Goal: Task Accomplishment & Management: Complete application form

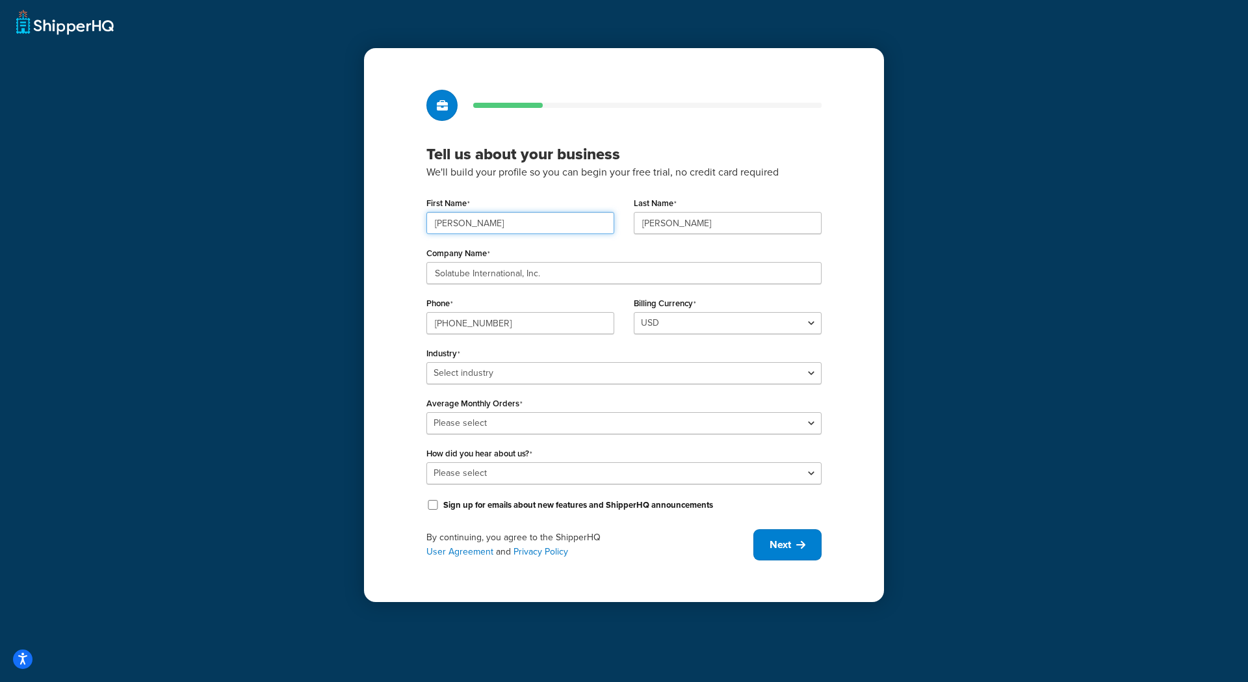
drag, startPoint x: 462, startPoint y: 225, endPoint x: 416, endPoint y: 225, distance: 46.1
click at [416, 225] on div "Tell us about your business We'll build your profile so you can begin your free…" at bounding box center [624, 325] width 520 height 554
type input "Aaron"
type input "Kastelic"
click at [476, 363] on select "Select industry Automotive Adult Agriculture Alcohol, Tobacco & CBD Arts & Craf…" at bounding box center [623, 373] width 395 height 22
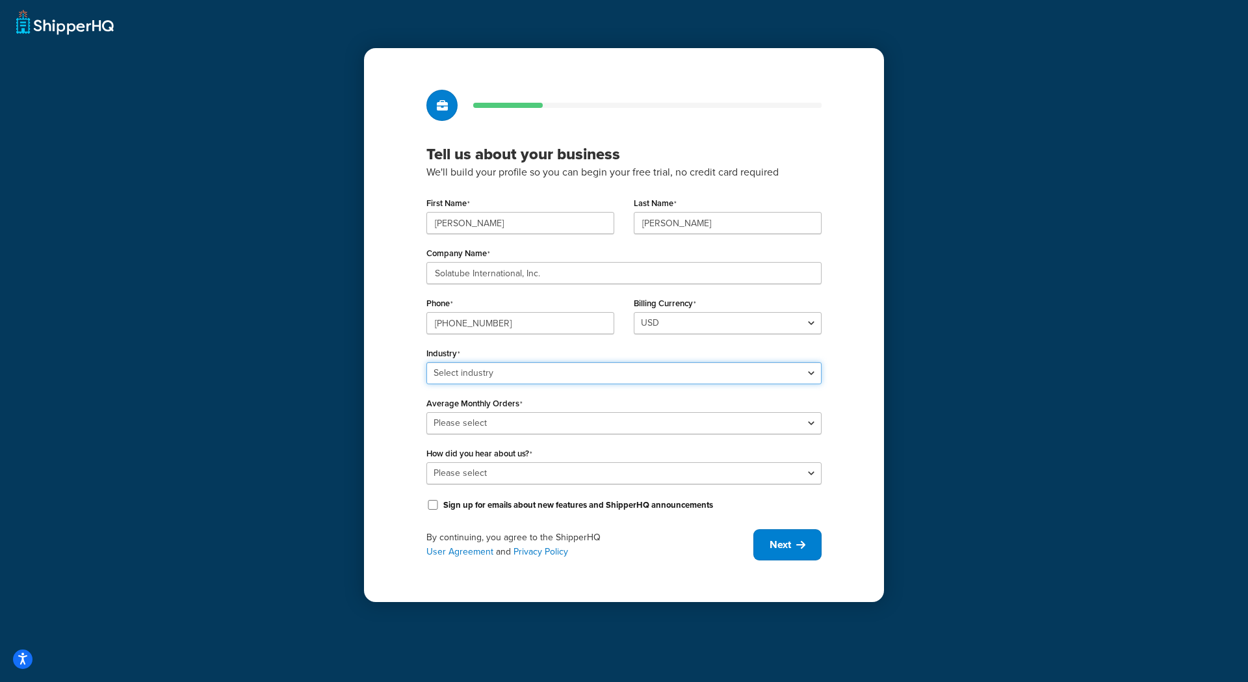
select select "17"
click at [426, 362] on select "Select industry Automotive Adult Agriculture Alcohol, Tobacco & CBD Arts & Craf…" at bounding box center [623, 373] width 395 height 22
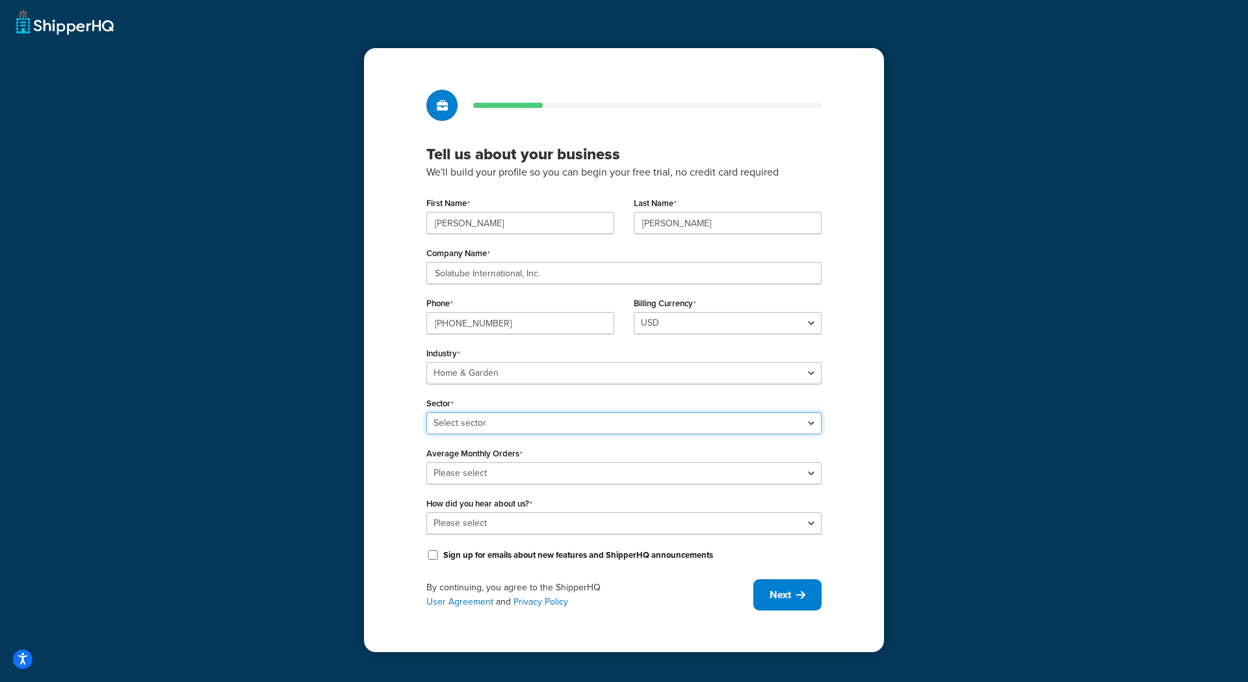
click at [492, 424] on select "Select sector Furniture Garden Supplies Home Goods Home Improvement Nursery / A…" at bounding box center [623, 423] width 395 height 22
select select "44"
click at [426, 412] on select "Select sector Furniture Garden Supplies Home Goods Home Improvement Nursery / A…" at bounding box center [623, 423] width 395 height 22
click at [495, 470] on select "Please select 0-500 501-1,000 1,001-10,000 10,001-20,000 Over 20,000" at bounding box center [623, 473] width 395 height 22
select select "1"
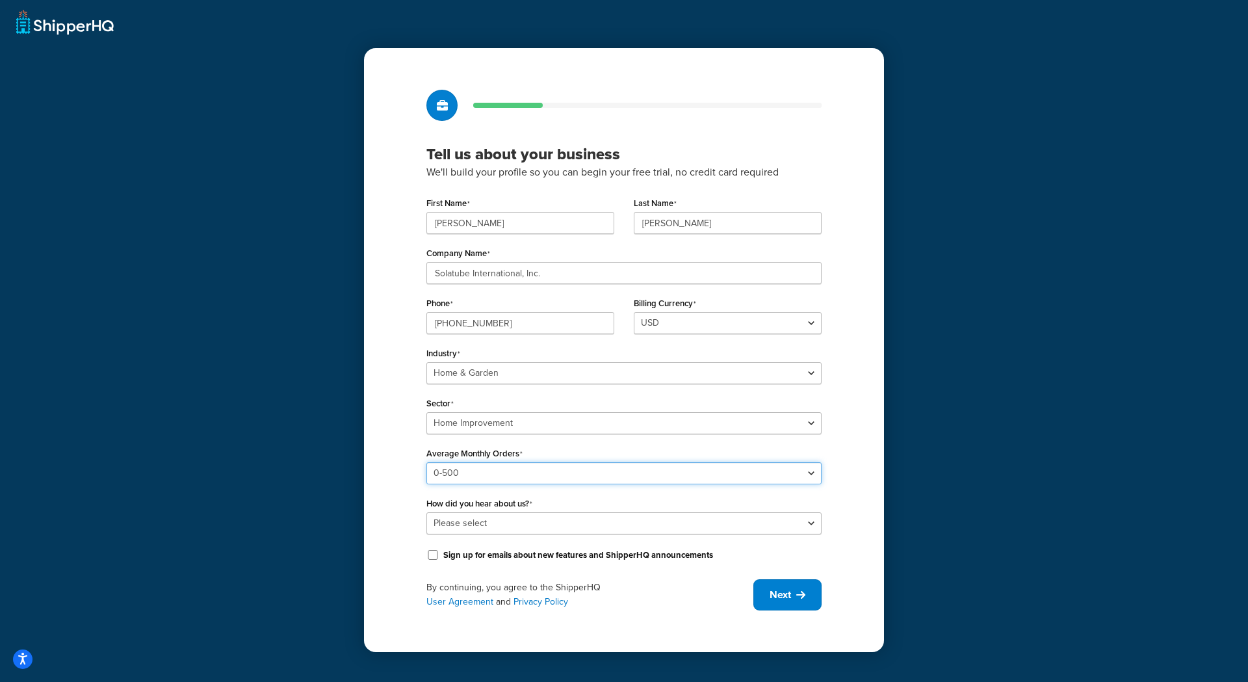
click at [426, 462] on select "Please select 0-500 501-1,000 1,001-10,000 10,001-20,000 Over 20,000" at bounding box center [623, 473] width 395 height 22
click at [487, 524] on select "Please select Online Search App Store or Marketplace Listing Referred by Agency…" at bounding box center [623, 523] width 395 height 22
select select "2"
click at [426, 512] on select "Please select Online Search App Store or Marketplace Listing Referred by Agency…" at bounding box center [623, 523] width 395 height 22
click at [782, 596] on span "Next" at bounding box center [779, 594] width 21 height 14
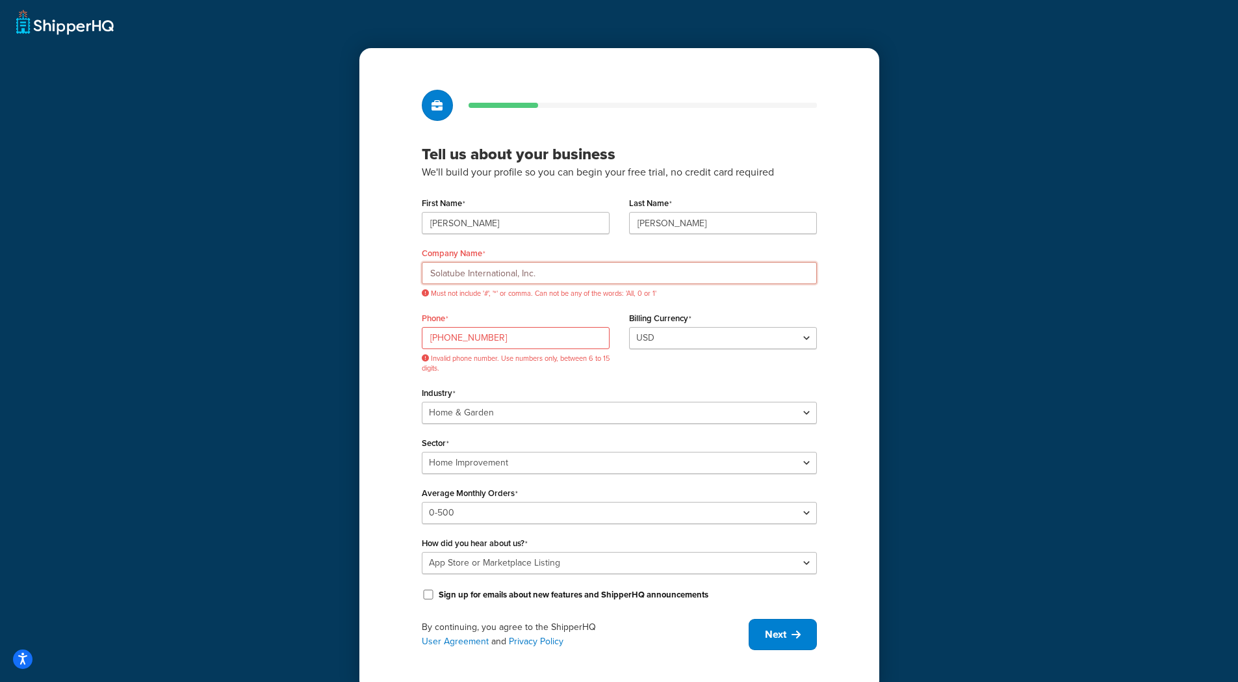
click at [530, 276] on input "Solatube International, Inc." at bounding box center [619, 273] width 395 height 22
click at [541, 274] on input "Solatube International, Inc." at bounding box center [619, 273] width 395 height 22
click at [519, 274] on input "Solatube International, Inc." at bounding box center [619, 273] width 395 height 22
click at [563, 275] on input "Solatube International, Inc." at bounding box center [619, 273] width 395 height 22
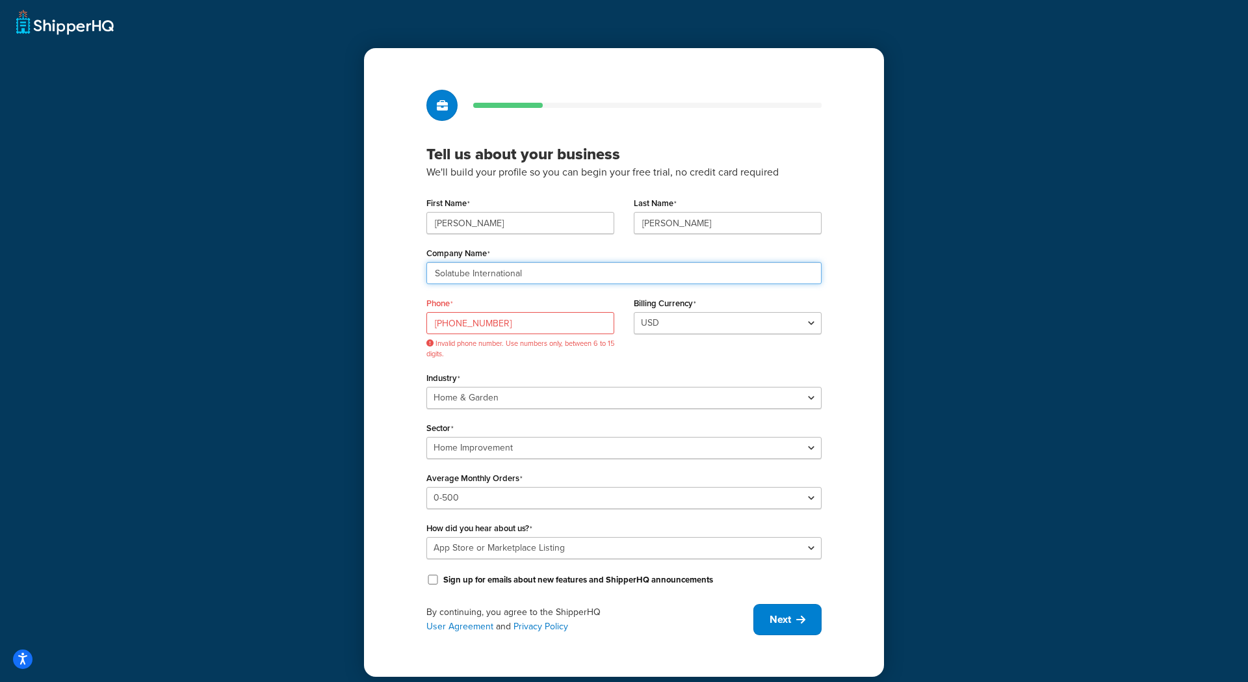
type input "Solatube International"
click at [472, 327] on input "888-766-7066" at bounding box center [520, 323] width 188 height 22
click at [455, 322] on input "888-7667066" at bounding box center [520, 323] width 188 height 22
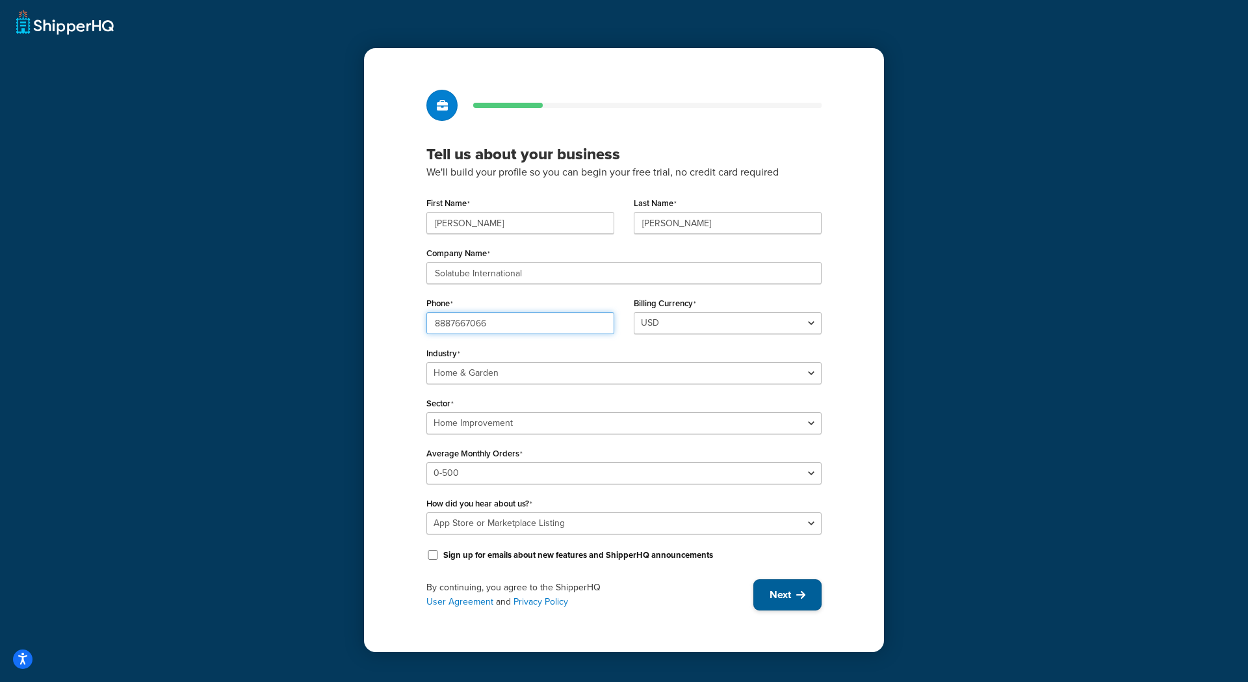
type input "8887667066"
click at [784, 595] on span "Next" at bounding box center [779, 594] width 21 height 14
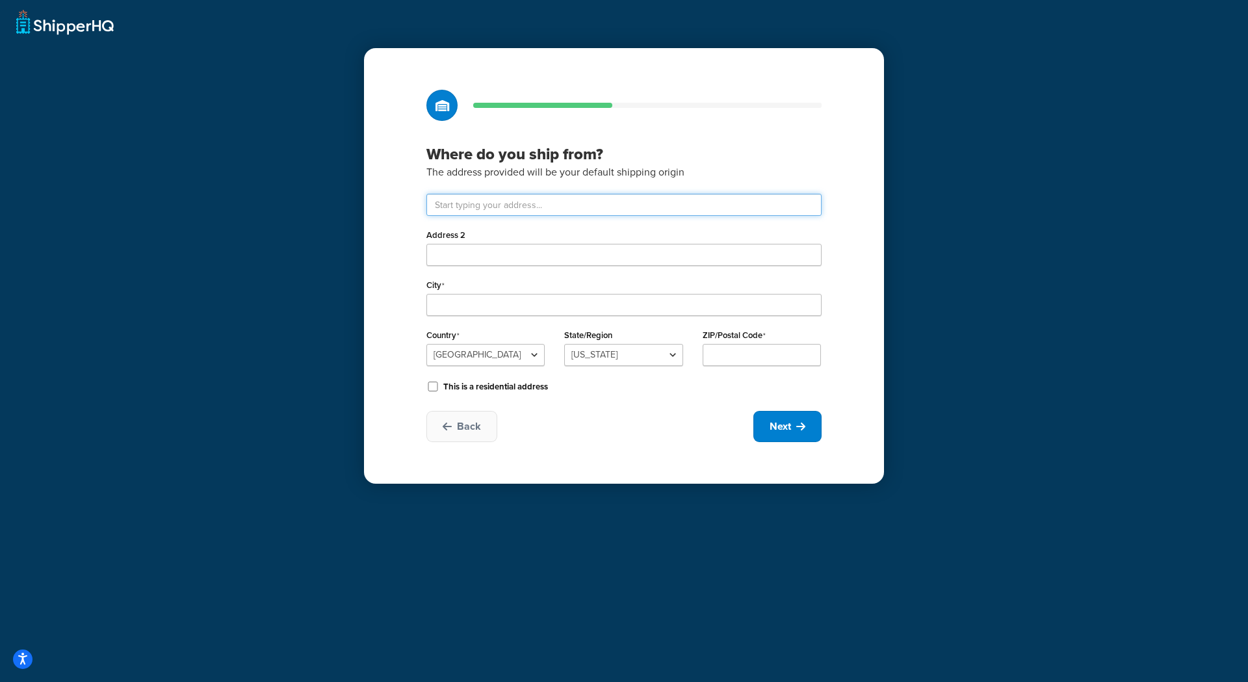
click at [454, 203] on input "text" at bounding box center [623, 205] width 395 height 22
click at [466, 204] on input "text" at bounding box center [623, 205] width 395 height 22
paste input "2210 Oak Ridge Way"
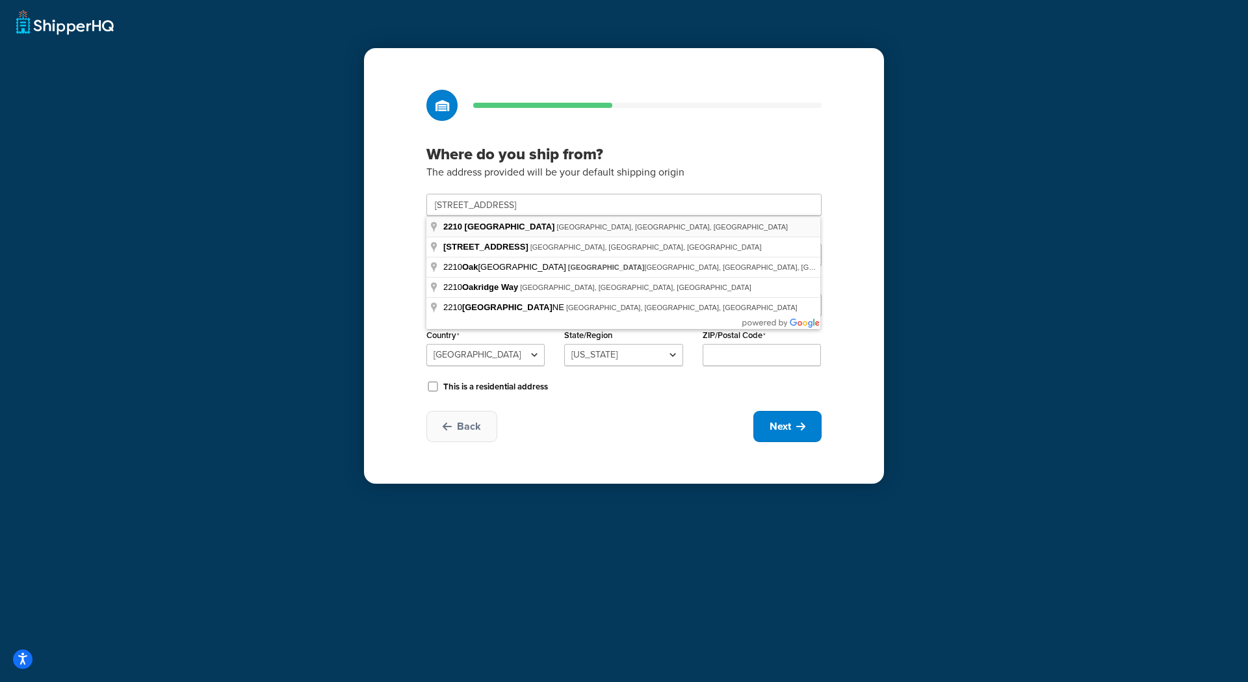
type input "2210 Oak Ridge Way"
type input "Vista"
select select "5"
type input "92081"
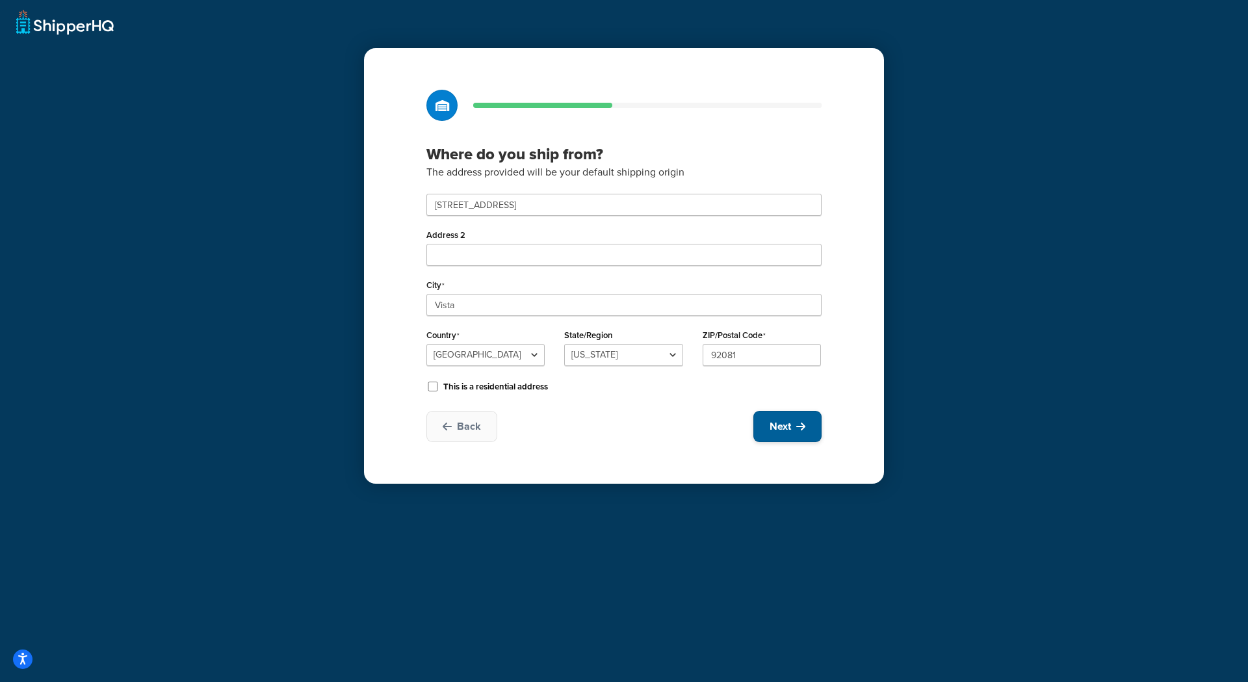
click at [788, 428] on span "Next" at bounding box center [779, 426] width 21 height 14
select select "1"
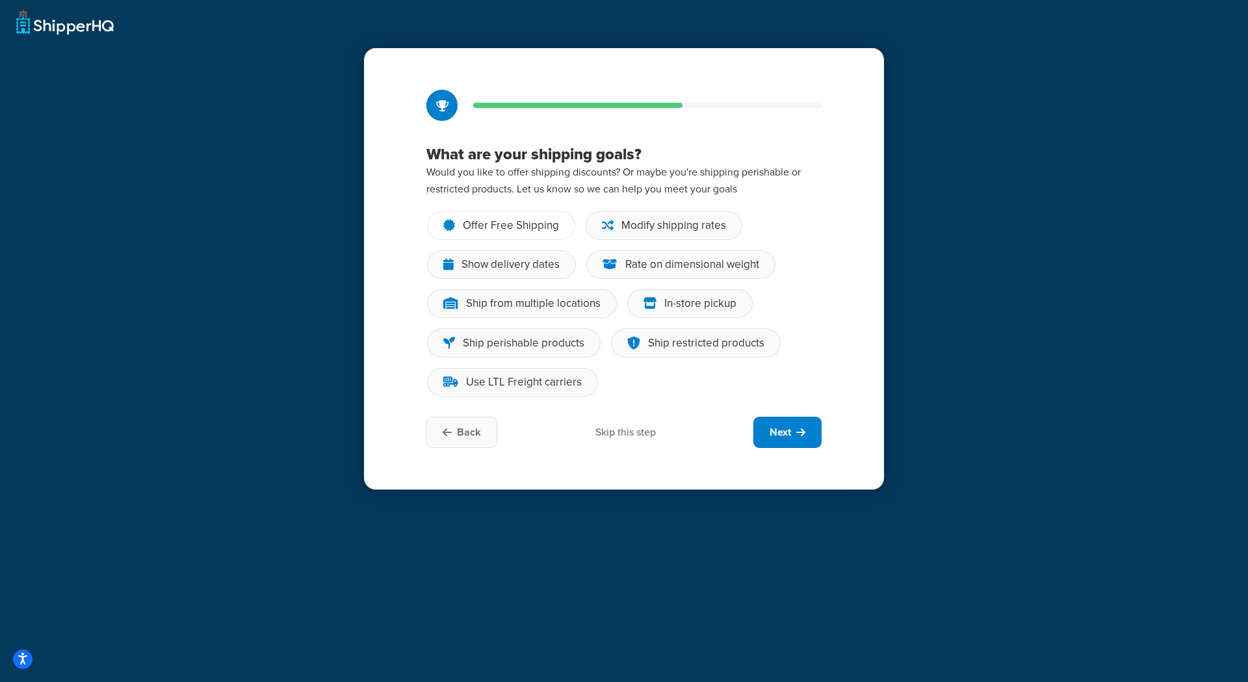
click at [508, 223] on div "Offer Free Shipping" at bounding box center [511, 225] width 96 height 13
click at [0, 0] on input "Offer Free Shipping" at bounding box center [0, 0] width 0 height 0
click at [531, 264] on div "Show delivery dates" at bounding box center [510, 264] width 98 height 13
click at [0, 0] on input "Show delivery dates" at bounding box center [0, 0] width 0 height 0
click at [626, 228] on div "Modify shipping rates" at bounding box center [673, 225] width 105 height 13
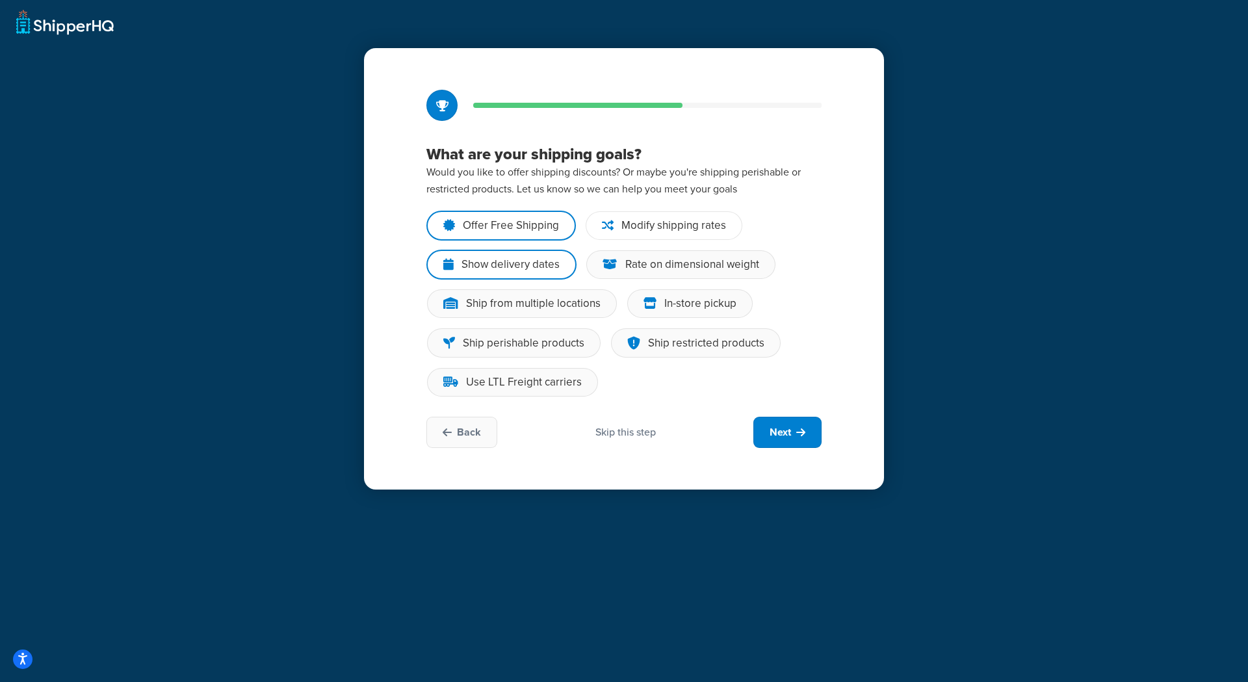
click at [0, 0] on input "Modify shipping rates" at bounding box center [0, 0] width 0 height 0
click at [699, 270] on div "Rate on dimensional weight" at bounding box center [692, 264] width 134 height 13
click at [0, 0] on input "Rate on dimensional weight" at bounding box center [0, 0] width 0 height 0
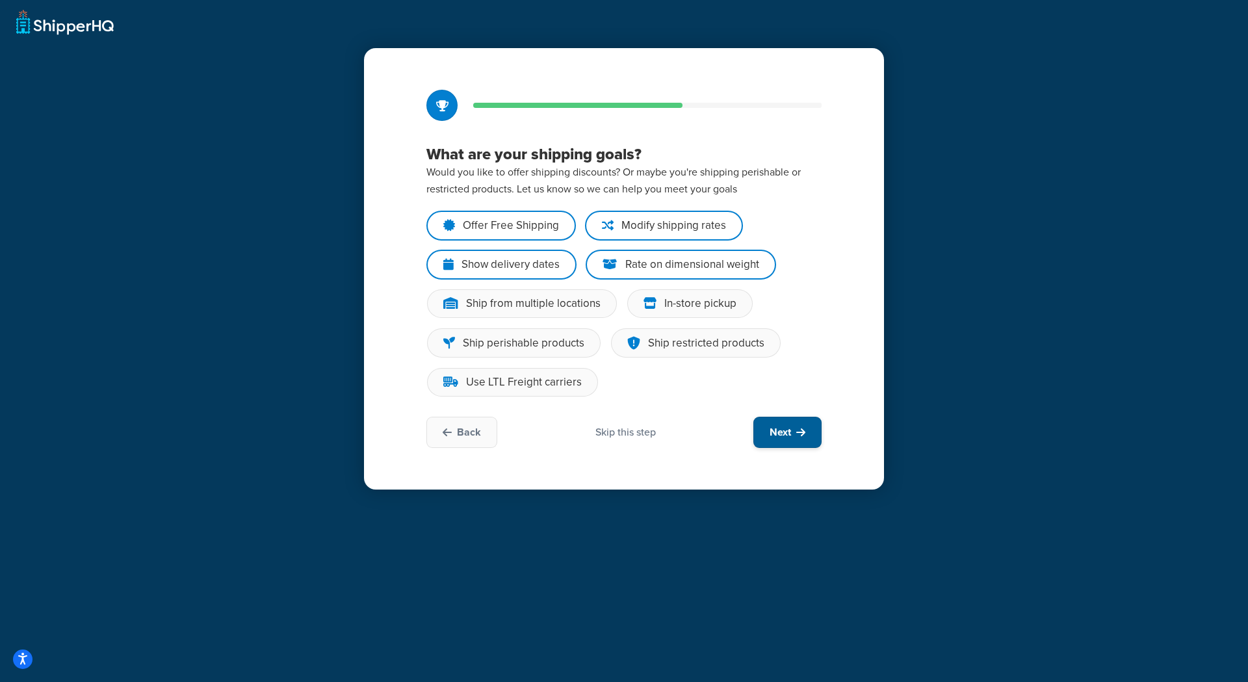
click at [790, 433] on span "Next" at bounding box center [779, 432] width 21 height 14
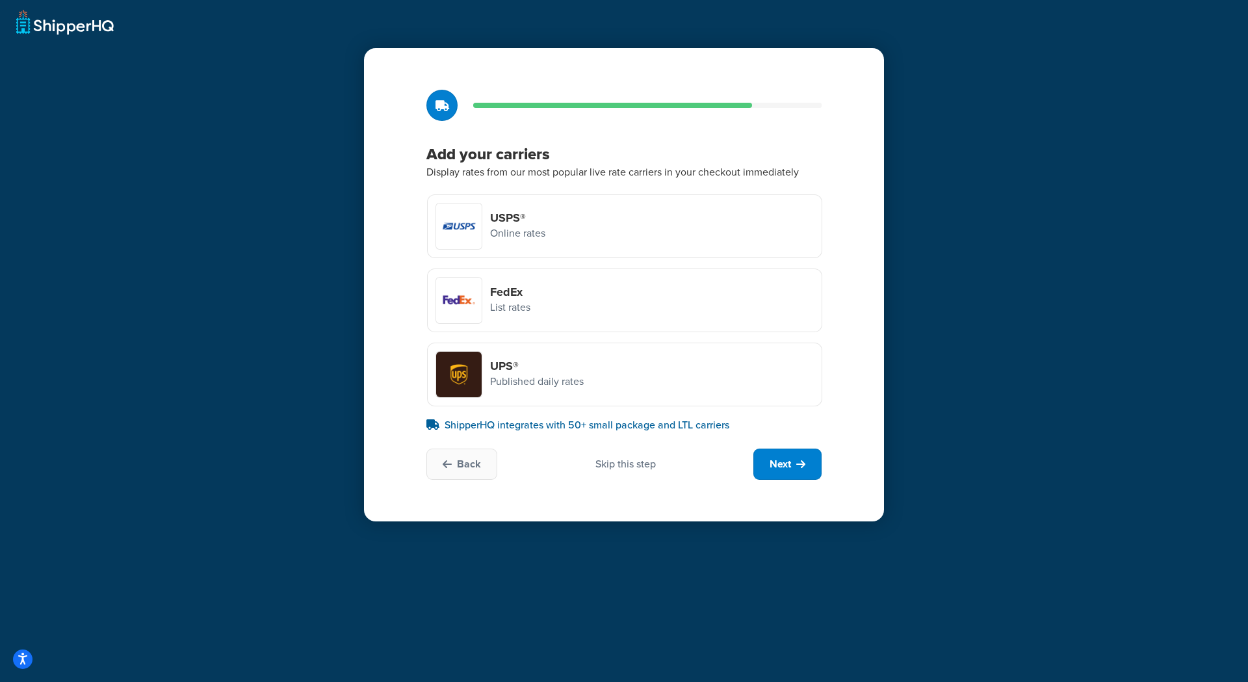
click at [456, 296] on div at bounding box center [458, 299] width 45 height 45
click at [0, 0] on input "FedEx List rates" at bounding box center [0, 0] width 0 height 0
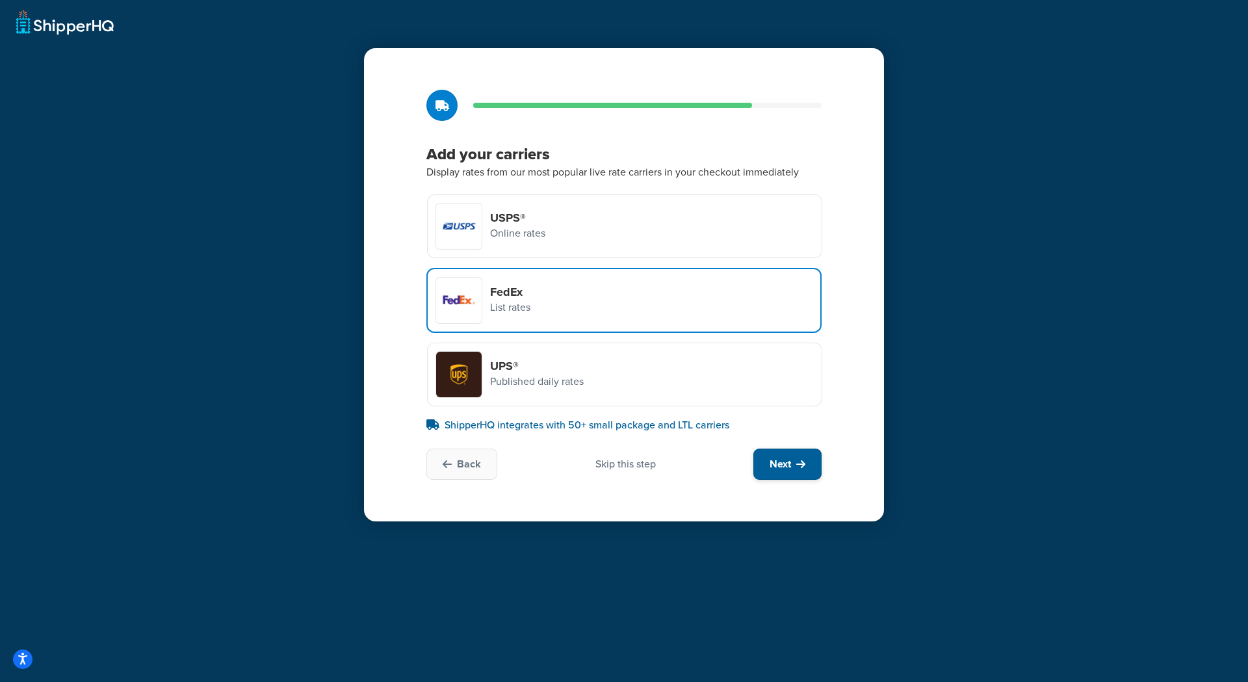
click at [791, 475] on button "Next" at bounding box center [787, 463] width 68 height 31
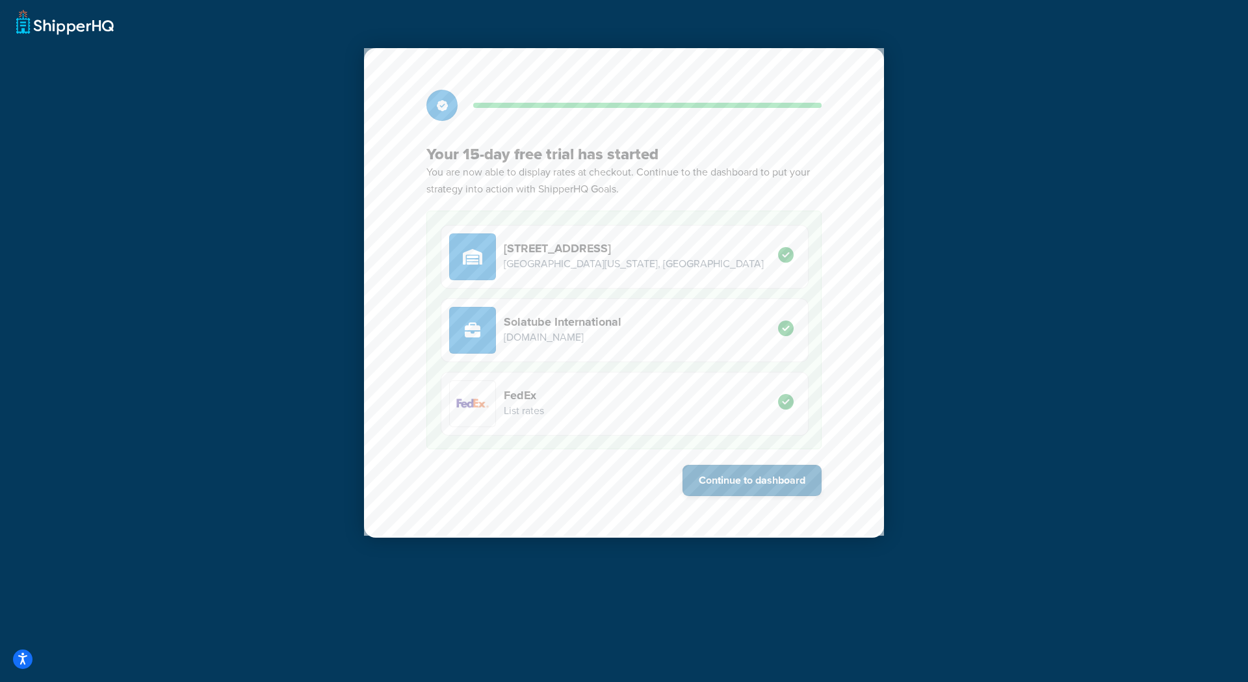
click at [766, 482] on button "Continue to dashboard" at bounding box center [751, 480] width 139 height 31
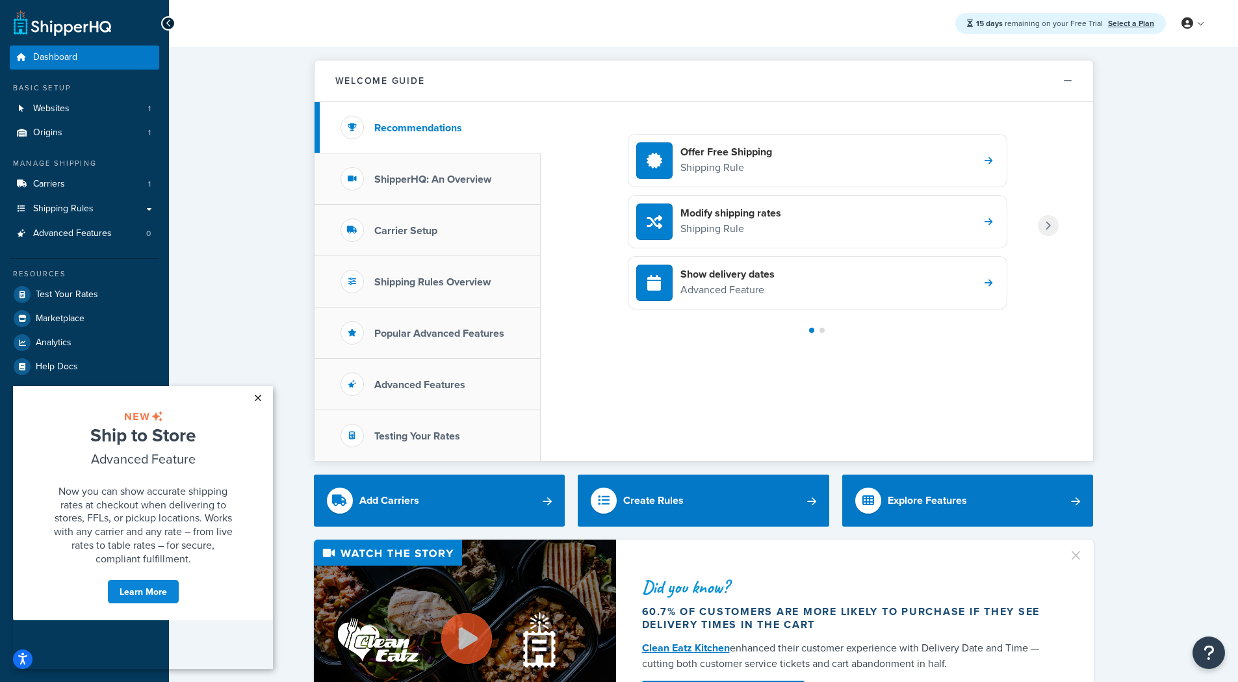
click at [255, 398] on link "×" at bounding box center [257, 397] width 23 height 23
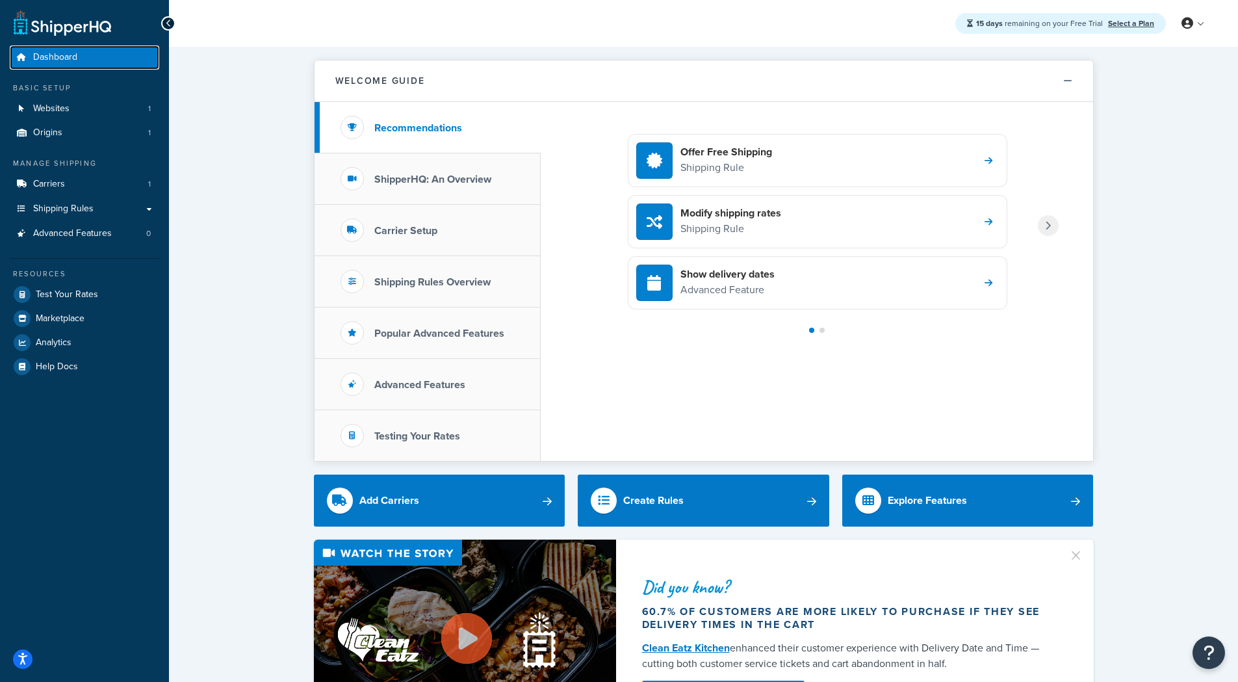
click at [50, 60] on span "Dashboard" at bounding box center [55, 57] width 44 height 11
click at [407, 240] on li "Carrier Setup" at bounding box center [428, 230] width 226 height 51
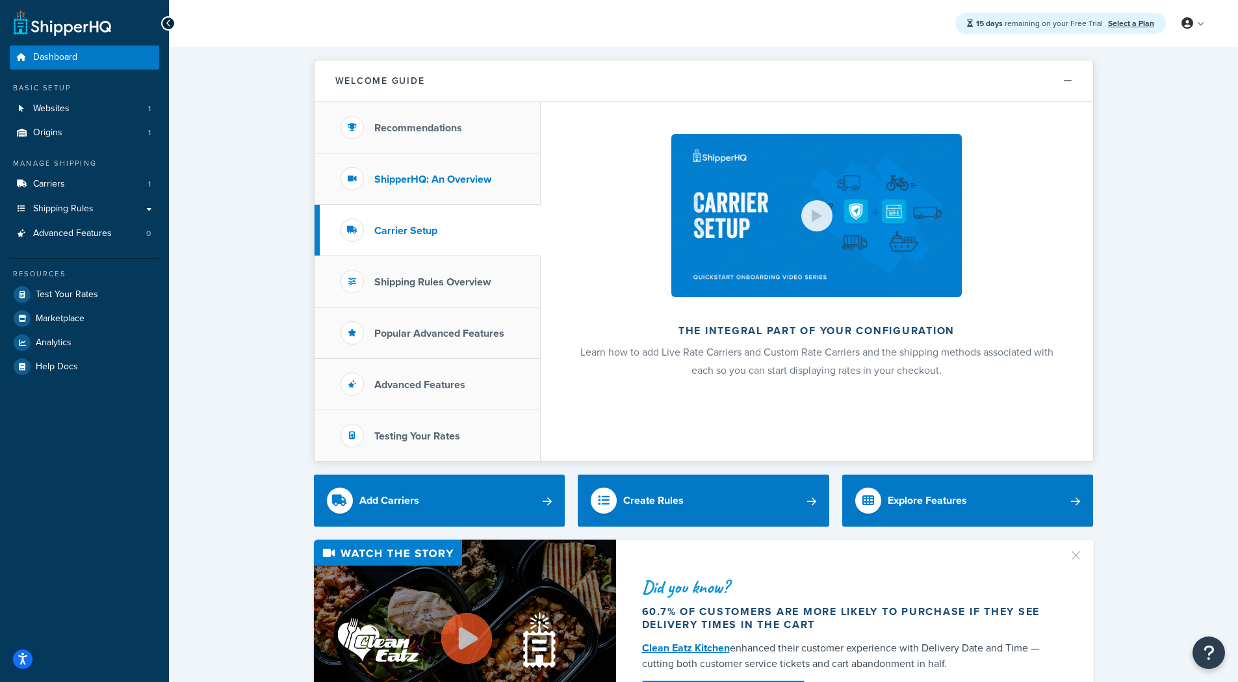
click at [455, 187] on li "ShipperHQ: An Overview" at bounding box center [428, 178] width 226 height 51
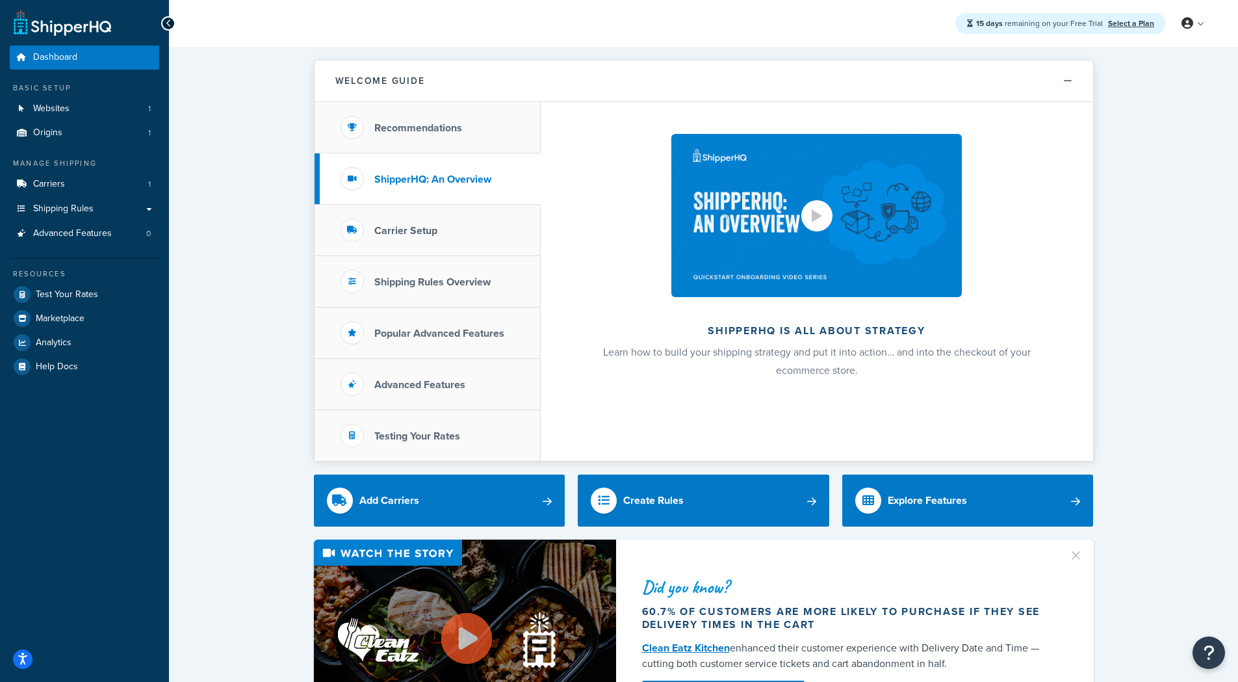
click at [816, 216] on div at bounding box center [817, 215] width 10 height 13
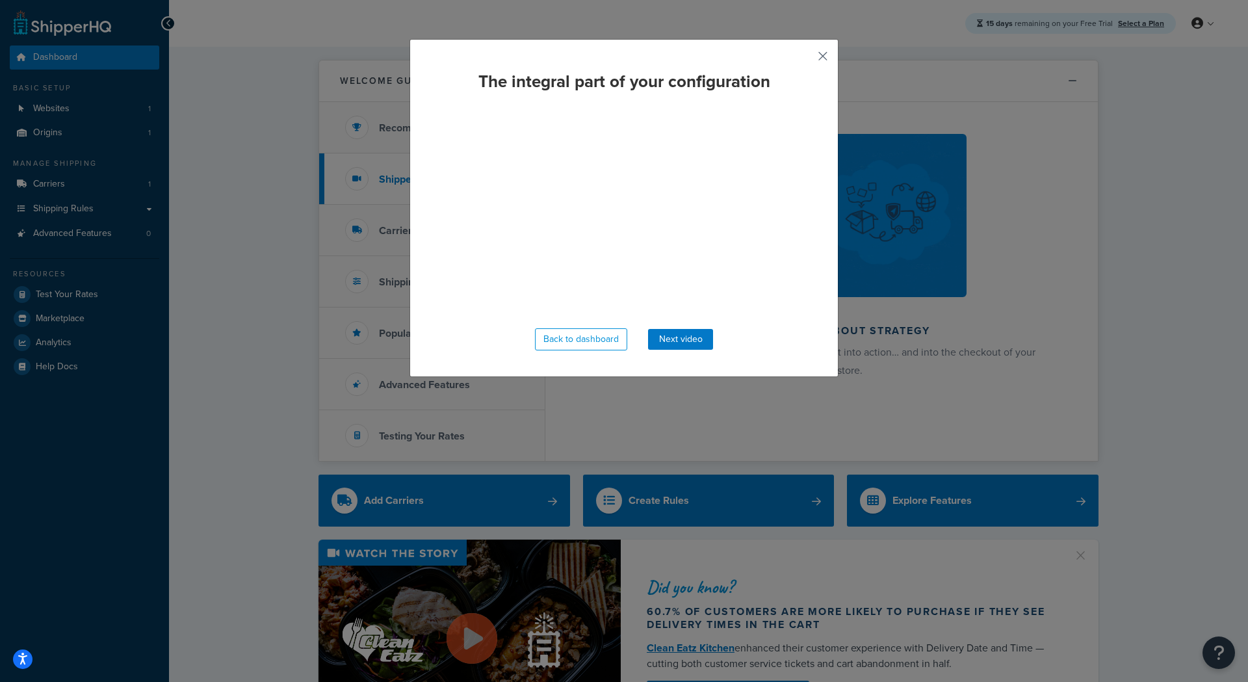
click at [805, 59] on button "button" at bounding box center [803, 60] width 3 height 3
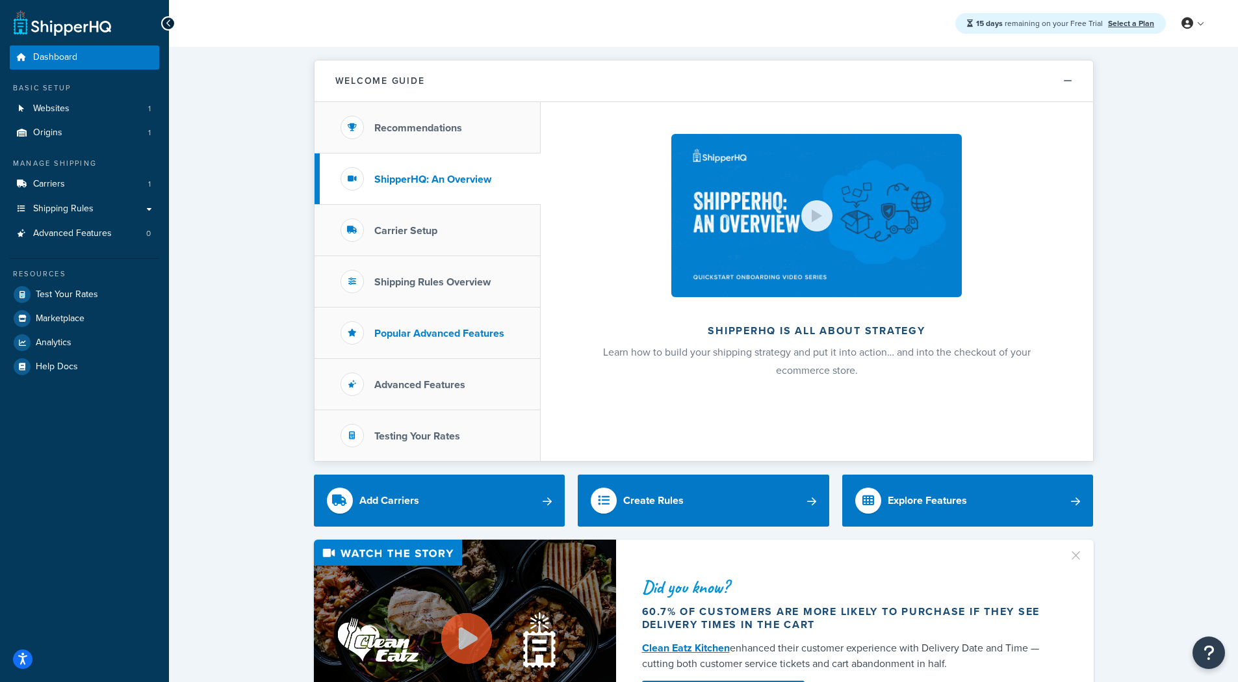
click at [417, 329] on h3 "Popular Advanced Features" at bounding box center [439, 334] width 130 height 12
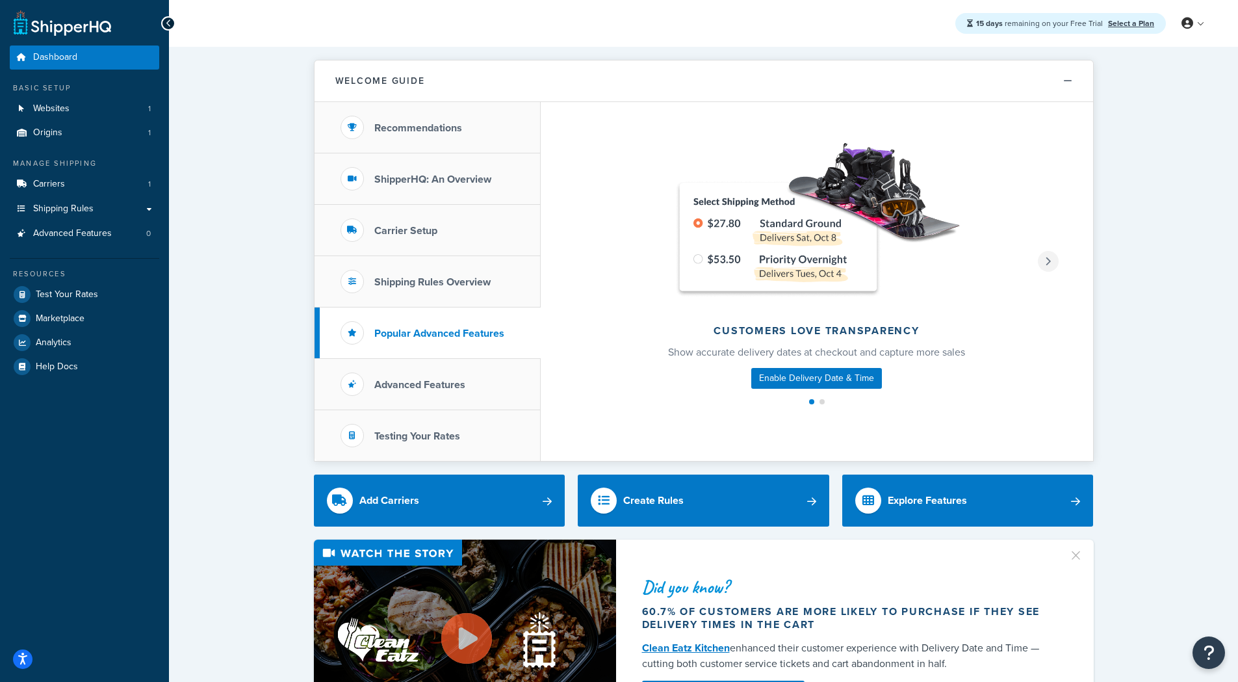
click at [1050, 264] on icon at bounding box center [1048, 261] width 6 height 9
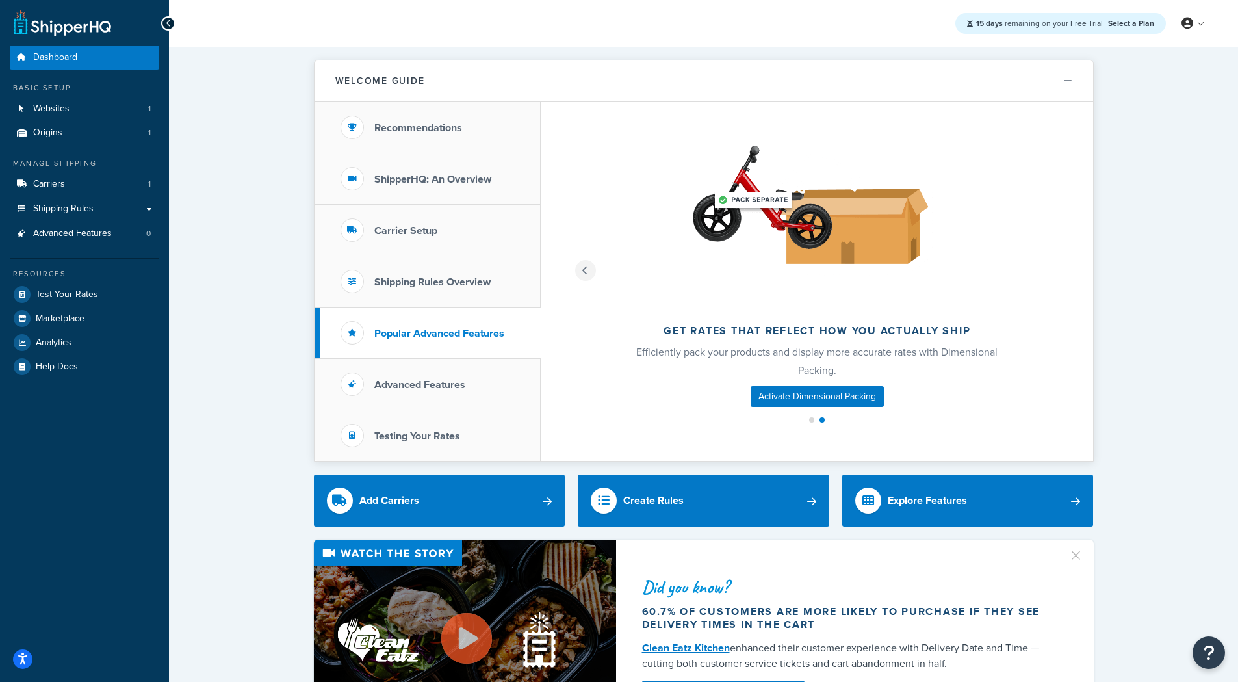
click at [586, 269] on icon at bounding box center [585, 270] width 6 height 9
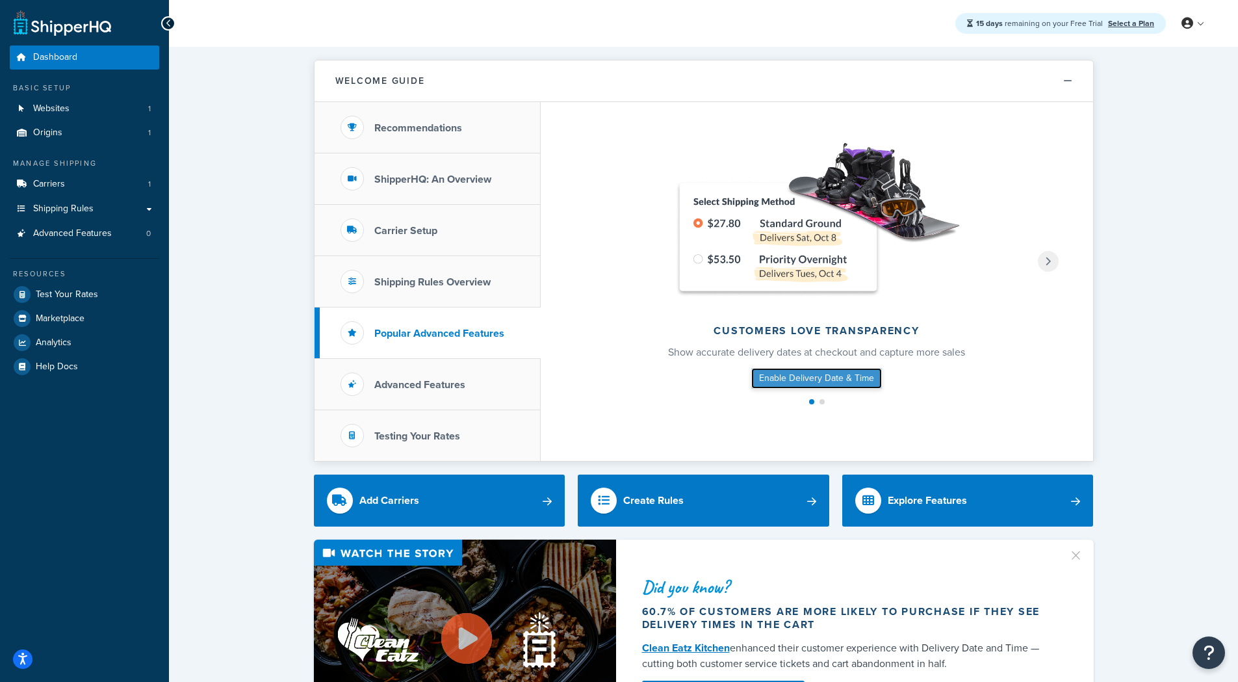
click at [793, 378] on link "Enable Delivery Date & Time" at bounding box center [816, 378] width 131 height 21
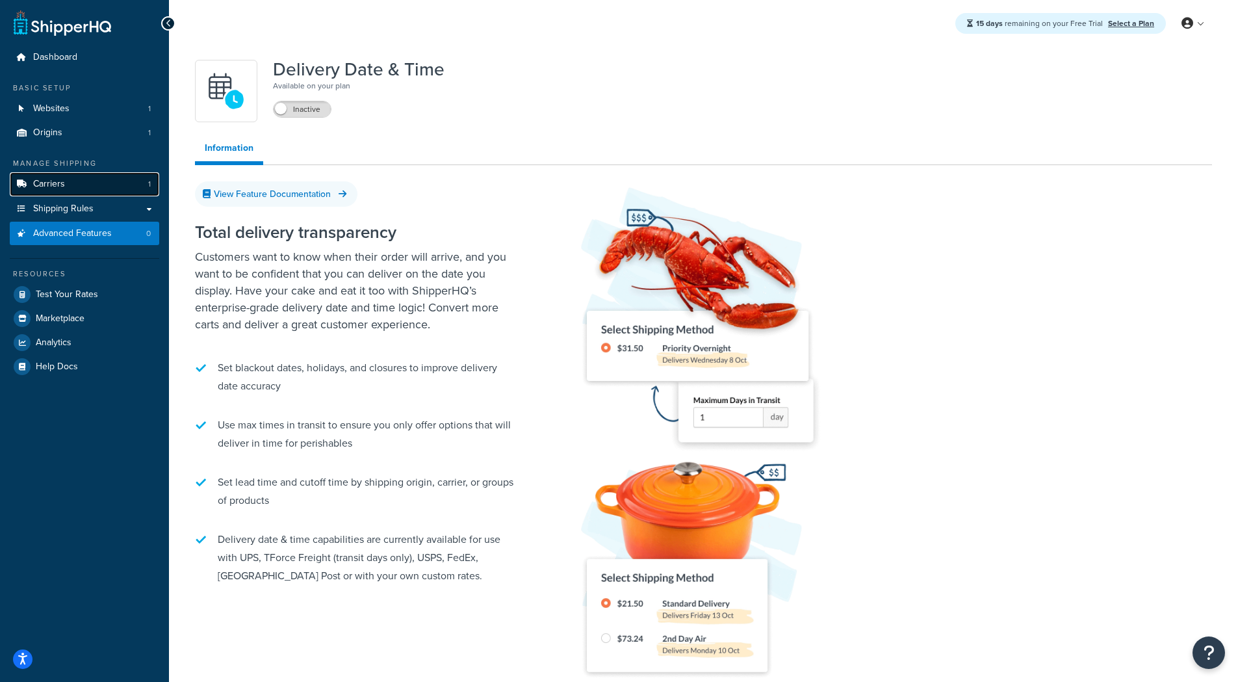
click at [55, 187] on span "Carriers" at bounding box center [49, 184] width 32 height 11
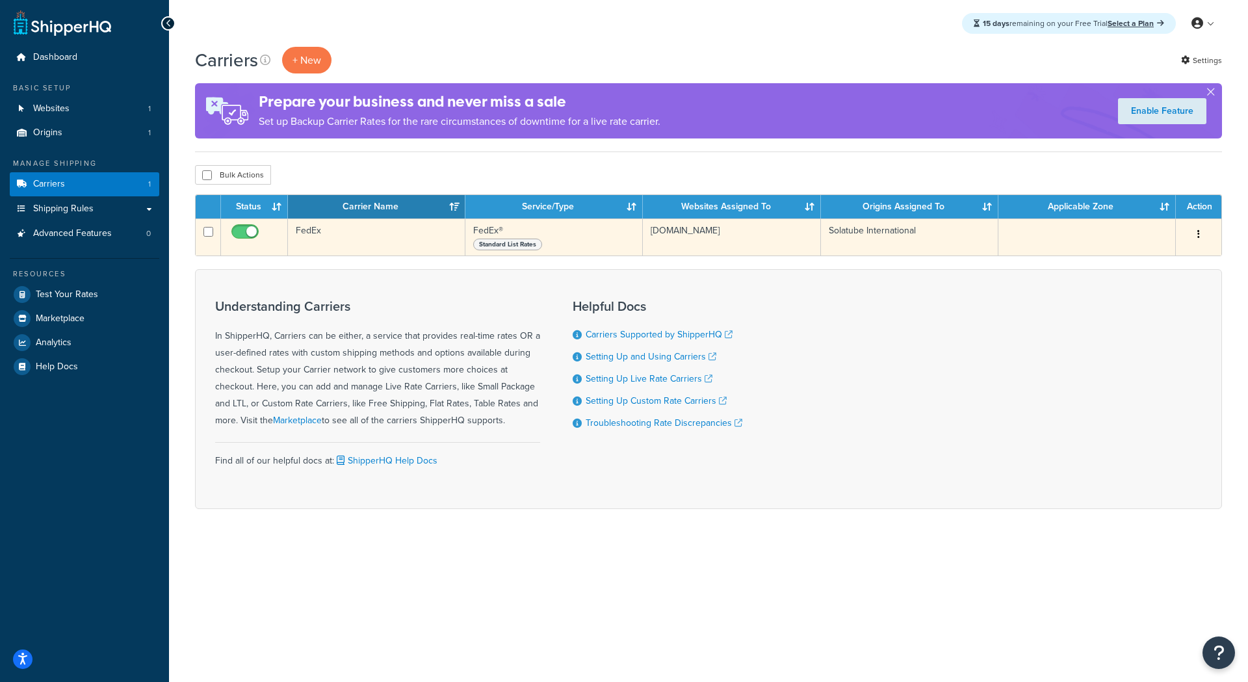
click at [1197, 235] on icon "button" at bounding box center [1198, 233] width 3 height 9
click at [508, 239] on div "Standard List Rates" at bounding box center [553, 243] width 161 height 13
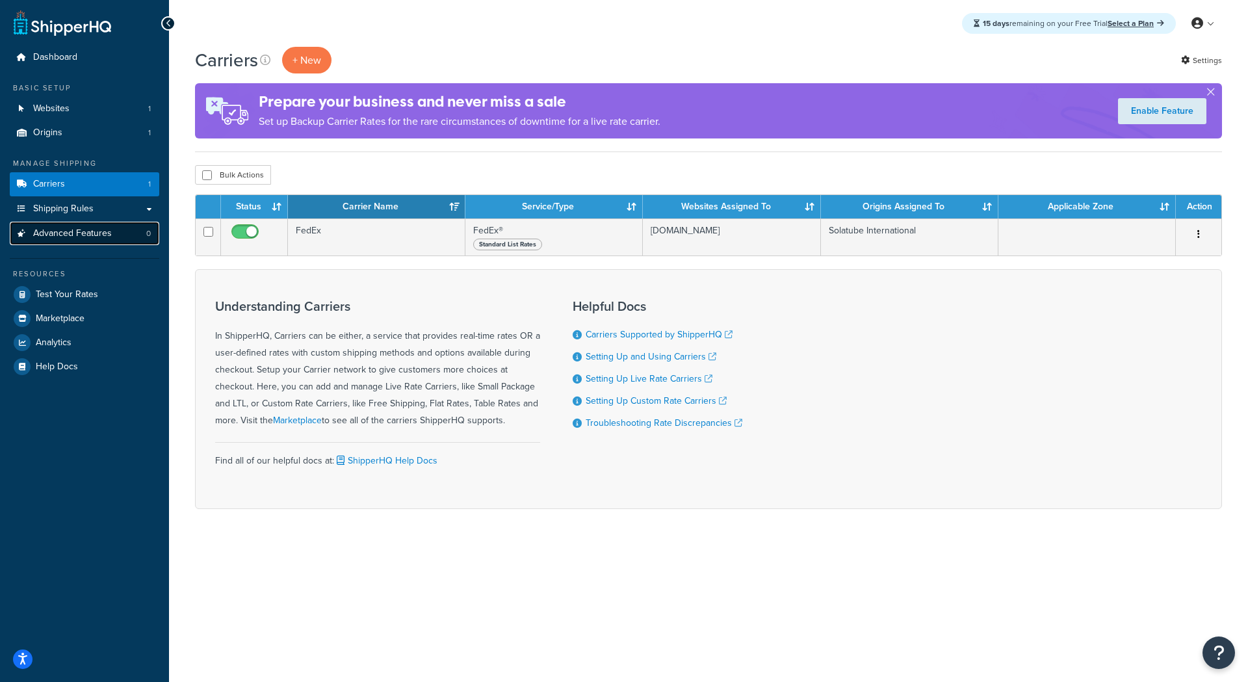
click at [84, 225] on link "Advanced Features 0" at bounding box center [84, 234] width 149 height 24
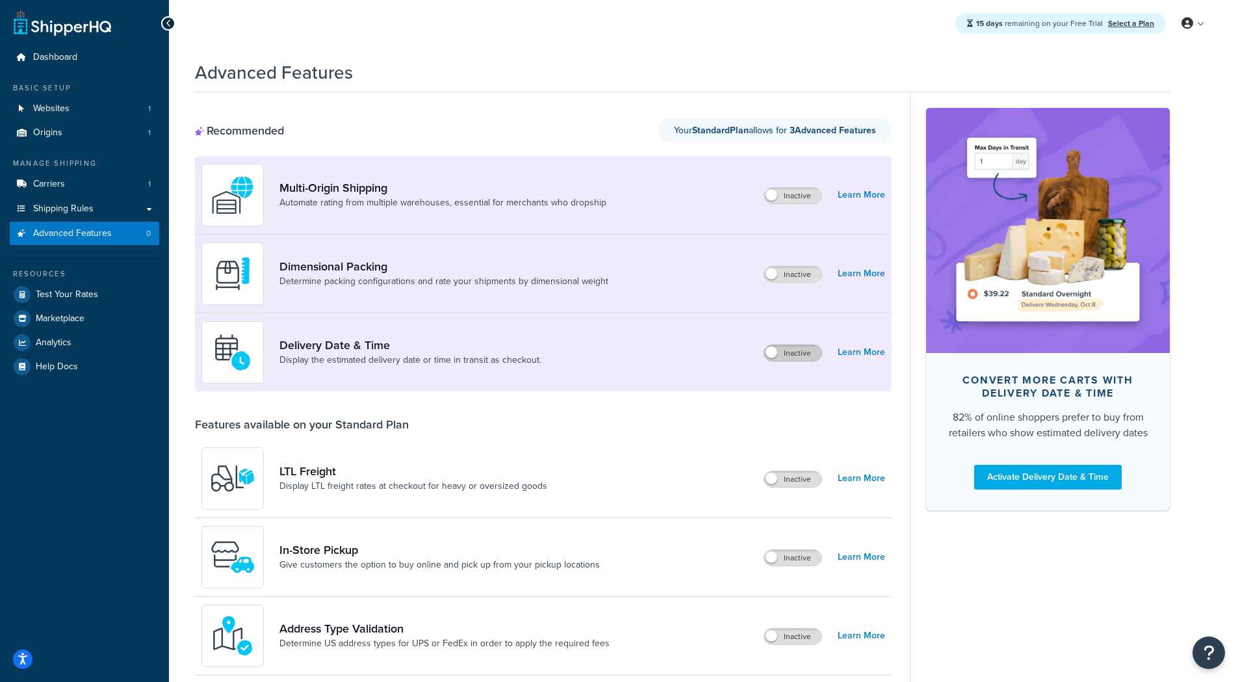
click at [794, 354] on label "Inactive" at bounding box center [792, 353] width 57 height 16
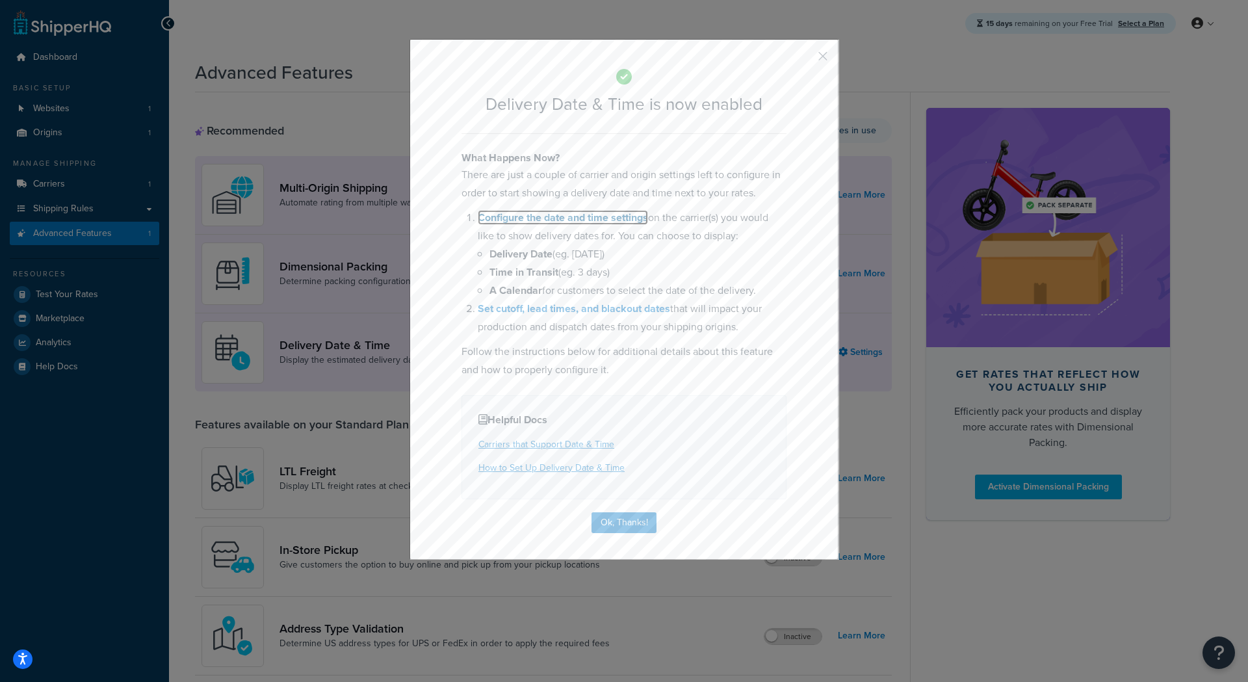
click at [573, 221] on link "Configure the date and time settings" at bounding box center [563, 217] width 170 height 15
click at [618, 525] on button "Ok, Thanks!" at bounding box center [623, 522] width 65 height 21
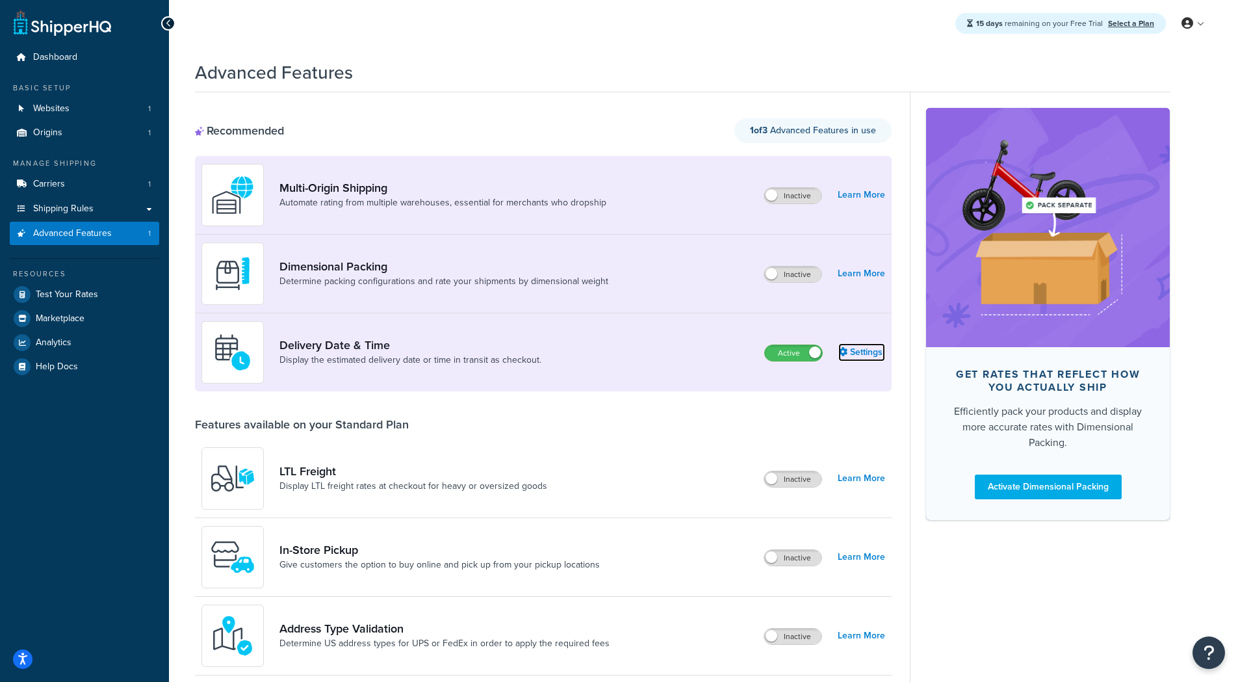
click at [871, 354] on link "Settings" at bounding box center [861, 352] width 47 height 18
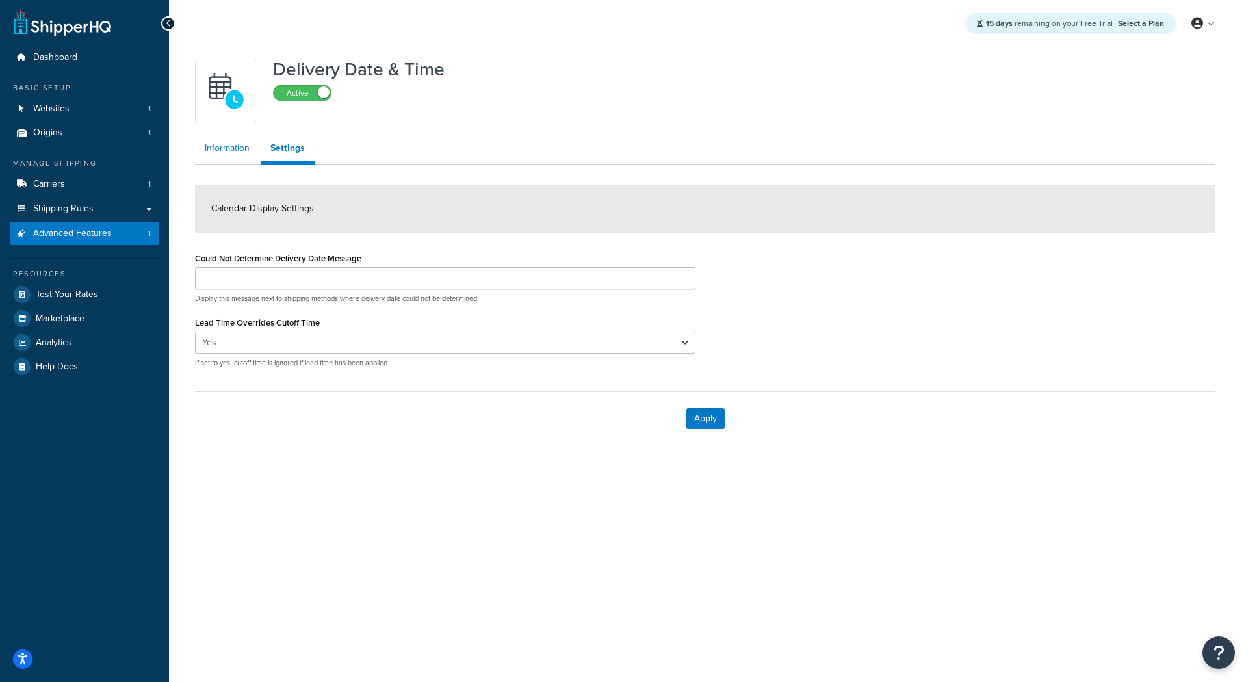
click at [225, 153] on link "Information" at bounding box center [227, 148] width 64 height 26
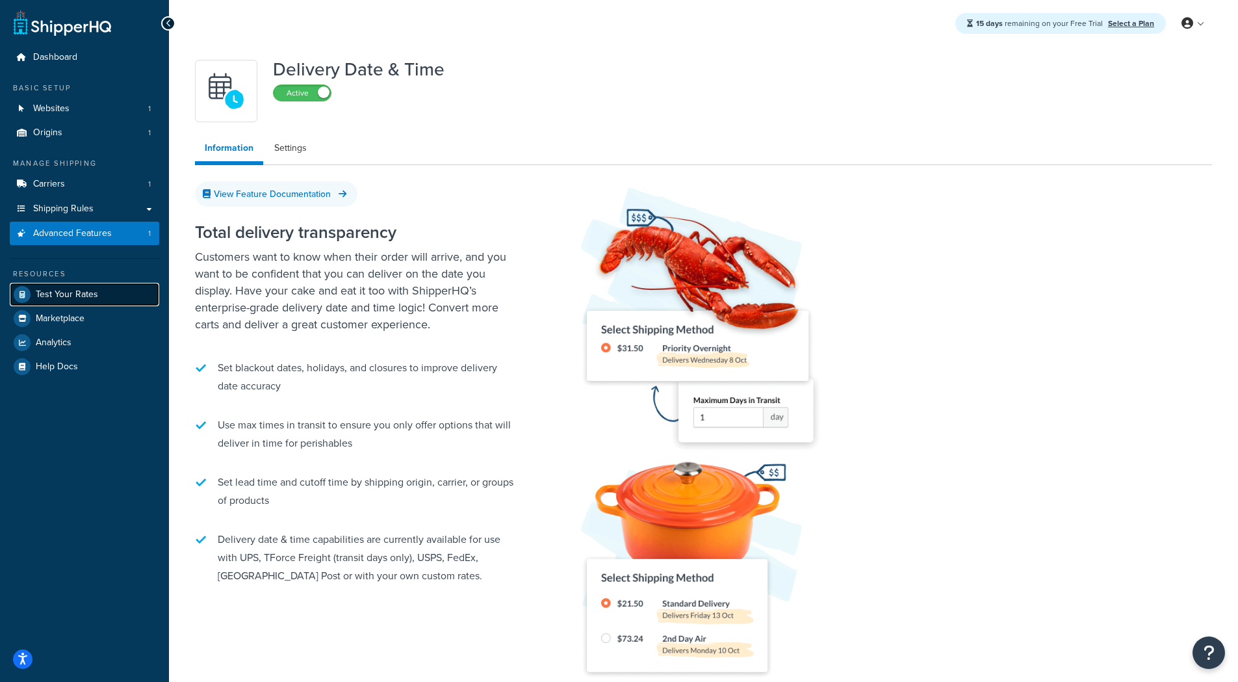
click at [83, 292] on span "Test Your Rates" at bounding box center [67, 294] width 62 height 11
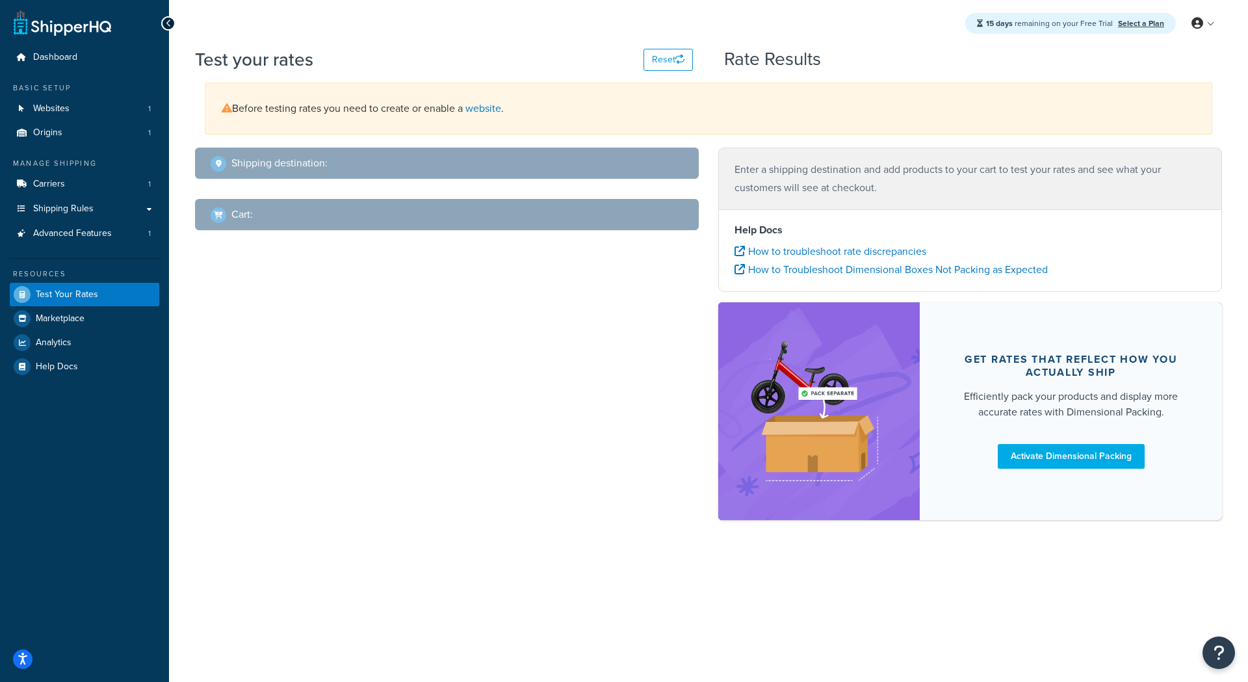
select select "TX"
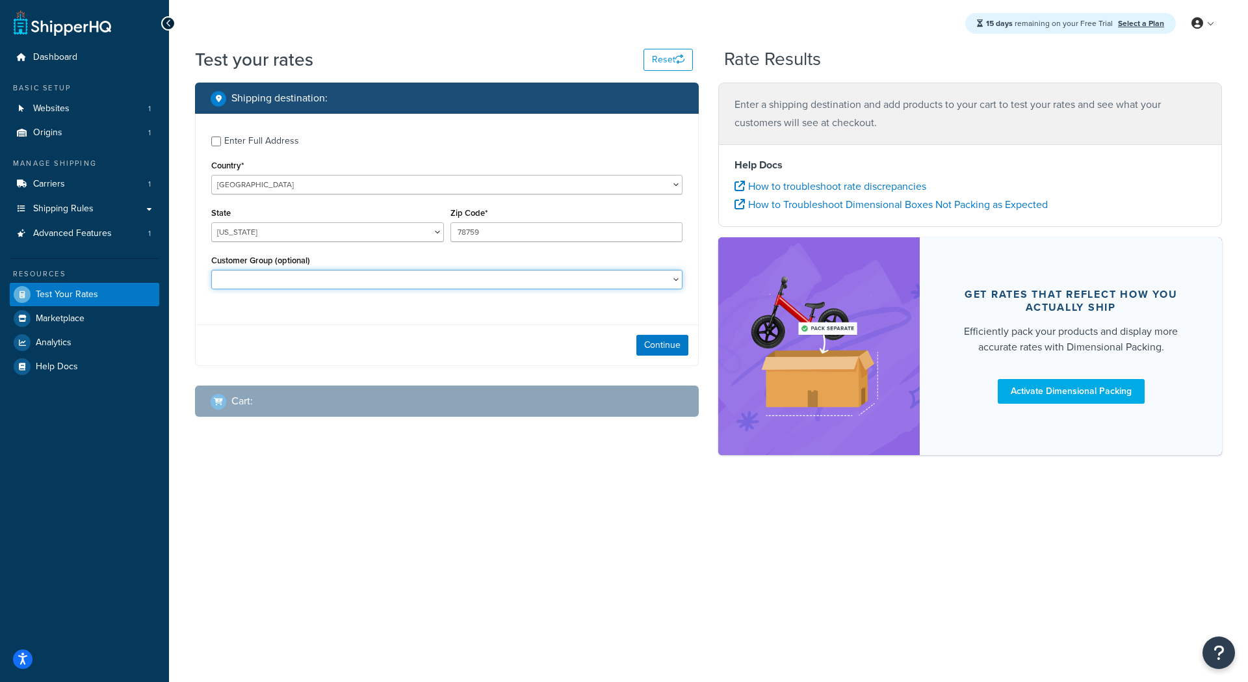
click at [345, 276] on select "Retail Wholesale" at bounding box center [446, 279] width 471 height 19
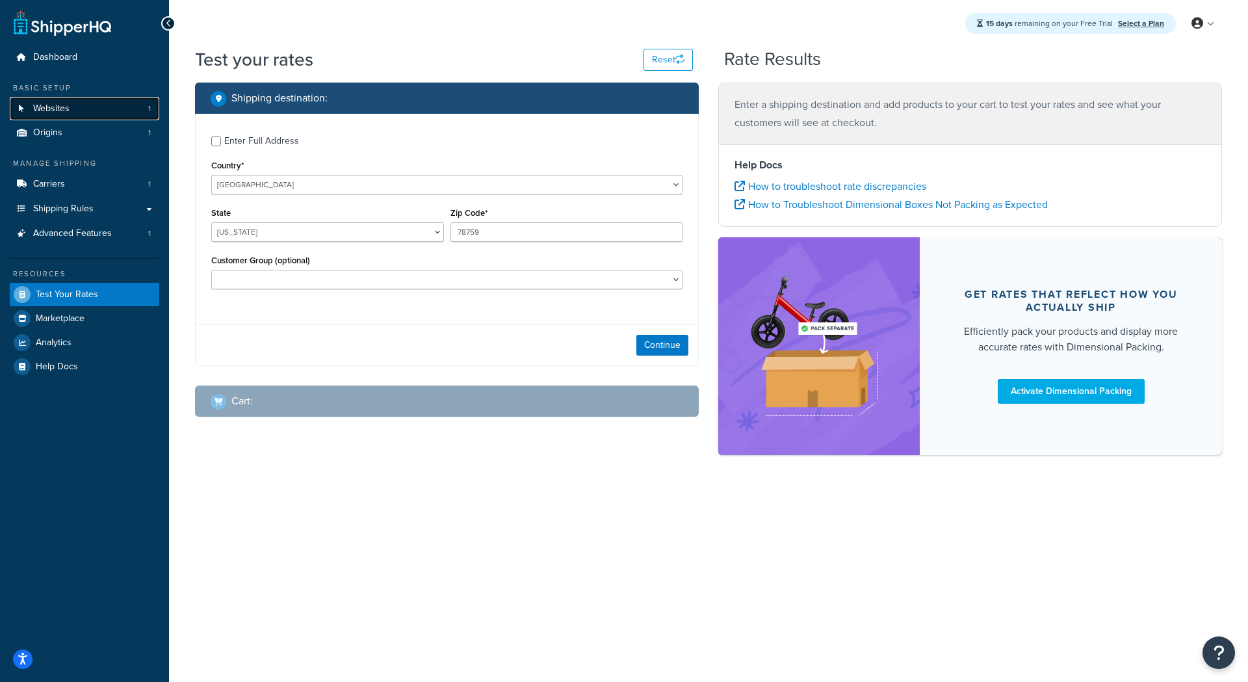
click at [58, 111] on span "Websites" at bounding box center [51, 108] width 36 height 11
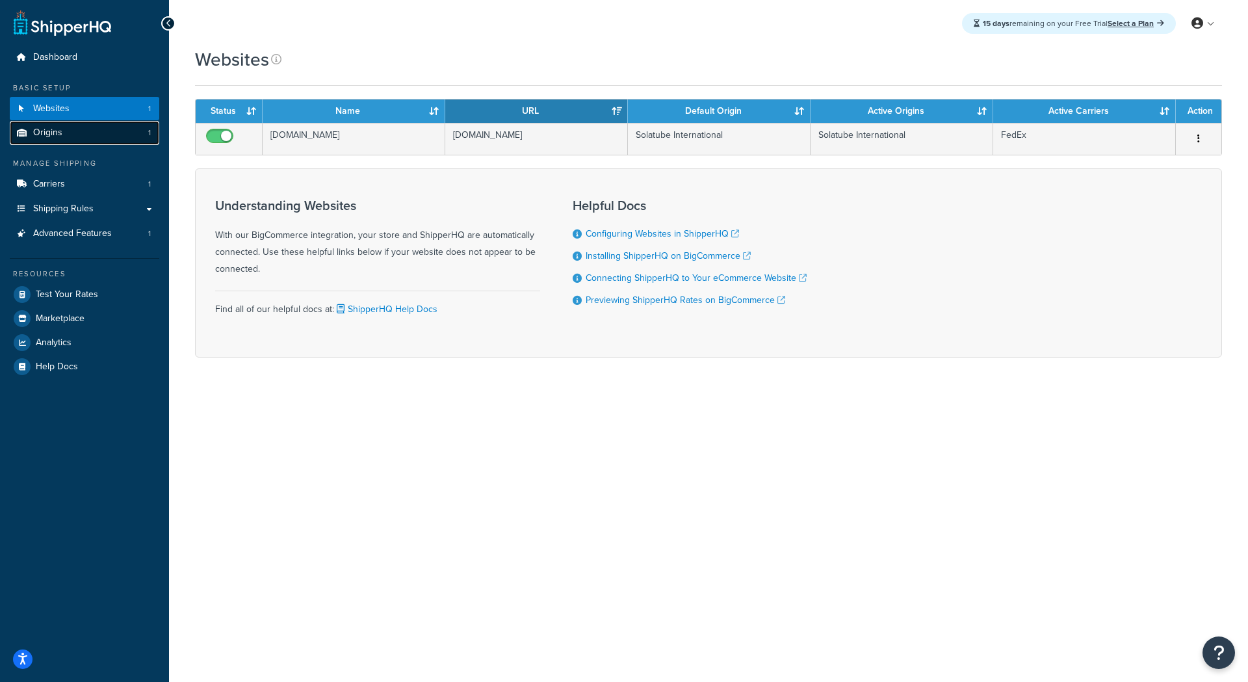
click at [62, 139] on link "Origins 1" at bounding box center [84, 133] width 149 height 24
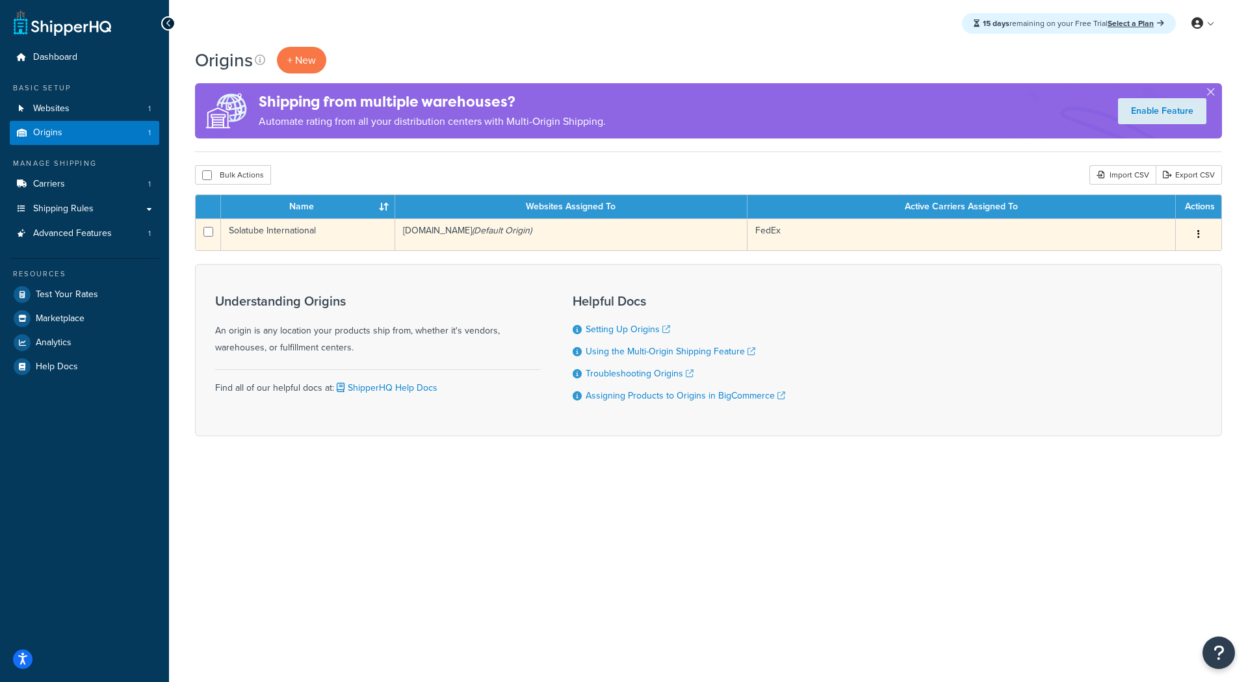
click at [1197, 229] on button "button" at bounding box center [1198, 234] width 18 height 21
click at [1142, 259] on link "Edit" at bounding box center [1155, 259] width 103 height 27
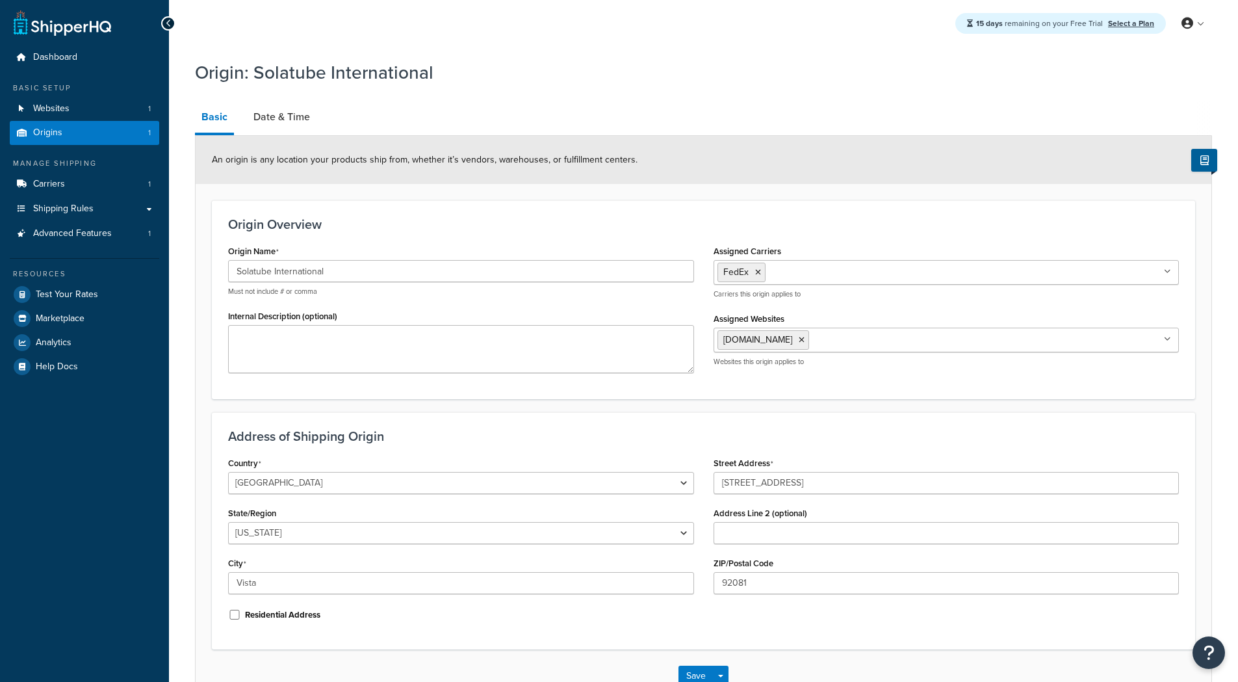
select select "5"
click at [49, 57] on span "Dashboard" at bounding box center [55, 57] width 44 height 11
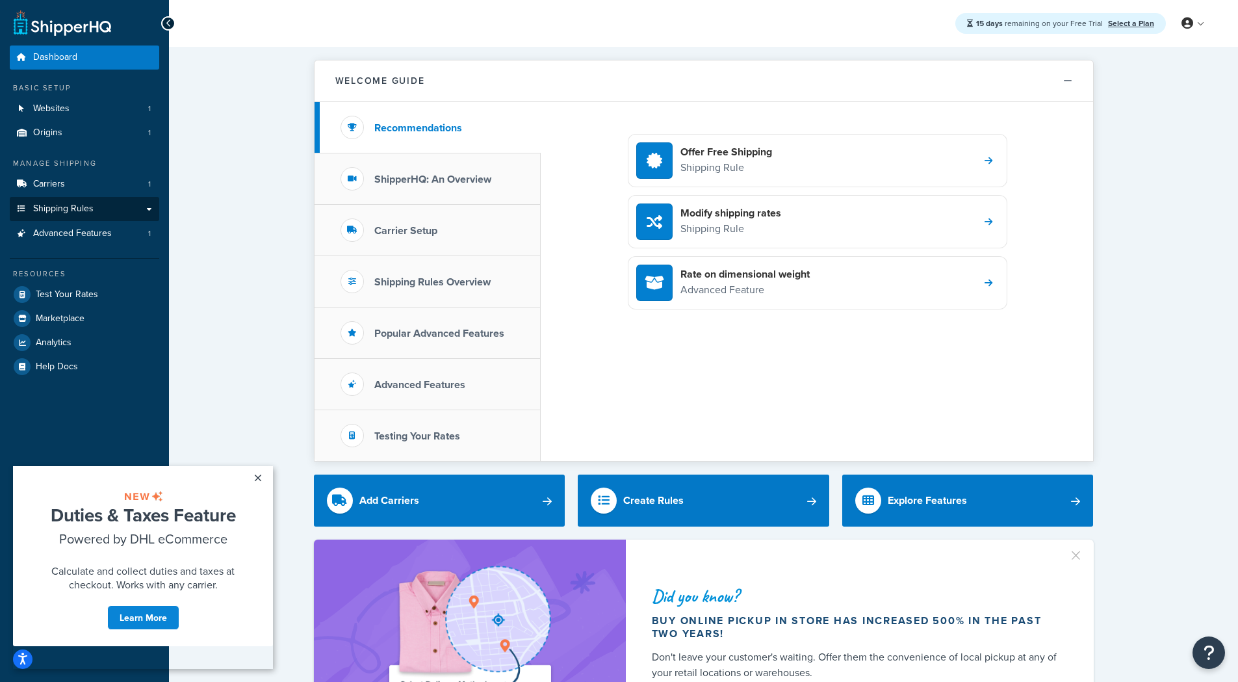
click at [77, 209] on span "Shipping Rules" at bounding box center [63, 208] width 60 height 11
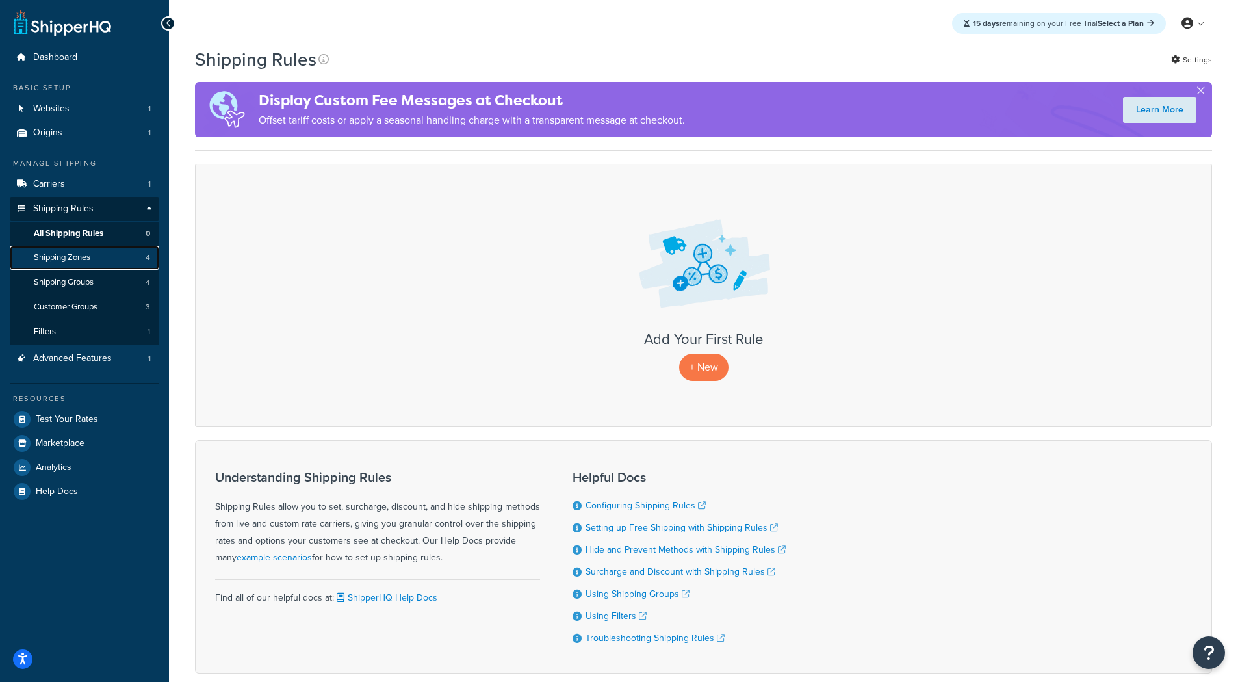
click at [62, 248] on link "Shipping Zones 4" at bounding box center [84, 258] width 149 height 24
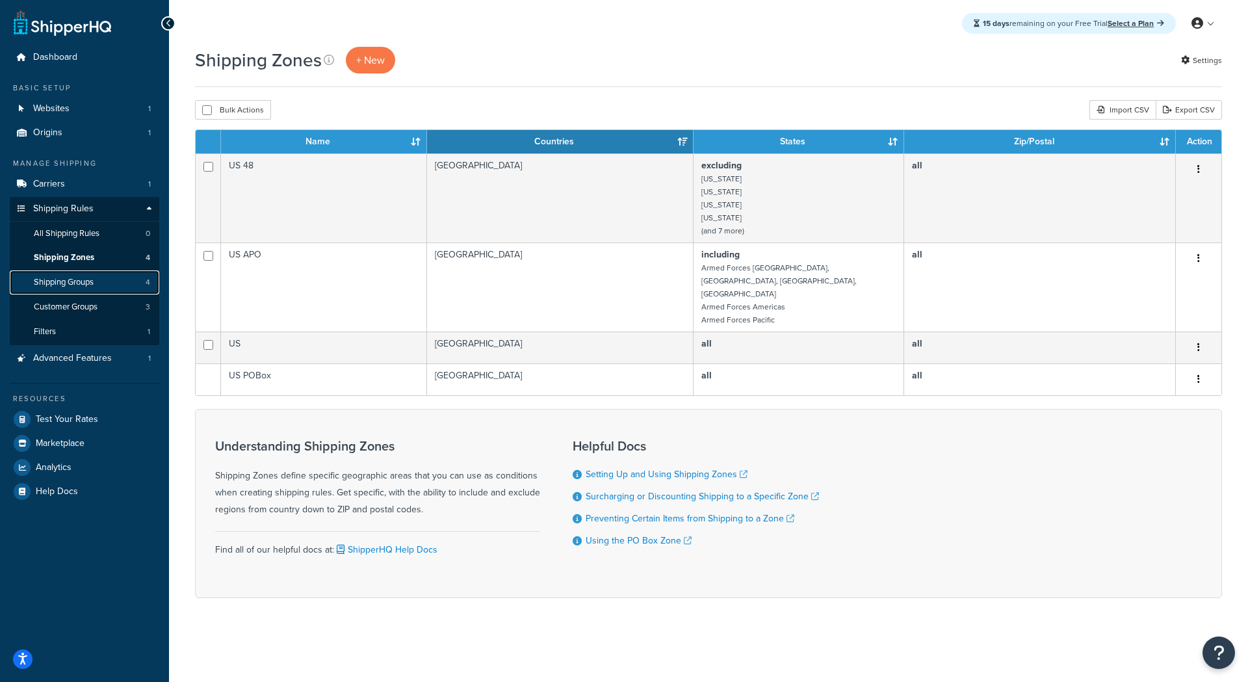
click at [86, 279] on span "Shipping Groups" at bounding box center [64, 282] width 60 height 11
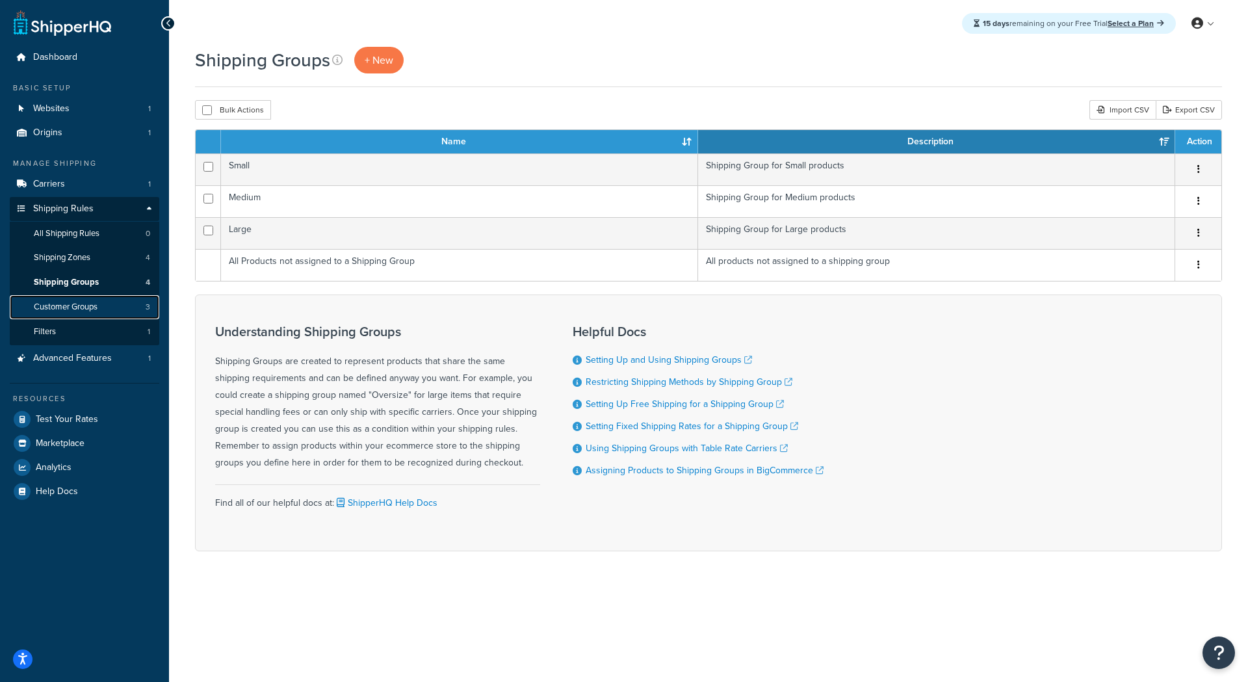
click at [71, 305] on span "Customer Groups" at bounding box center [66, 307] width 64 height 11
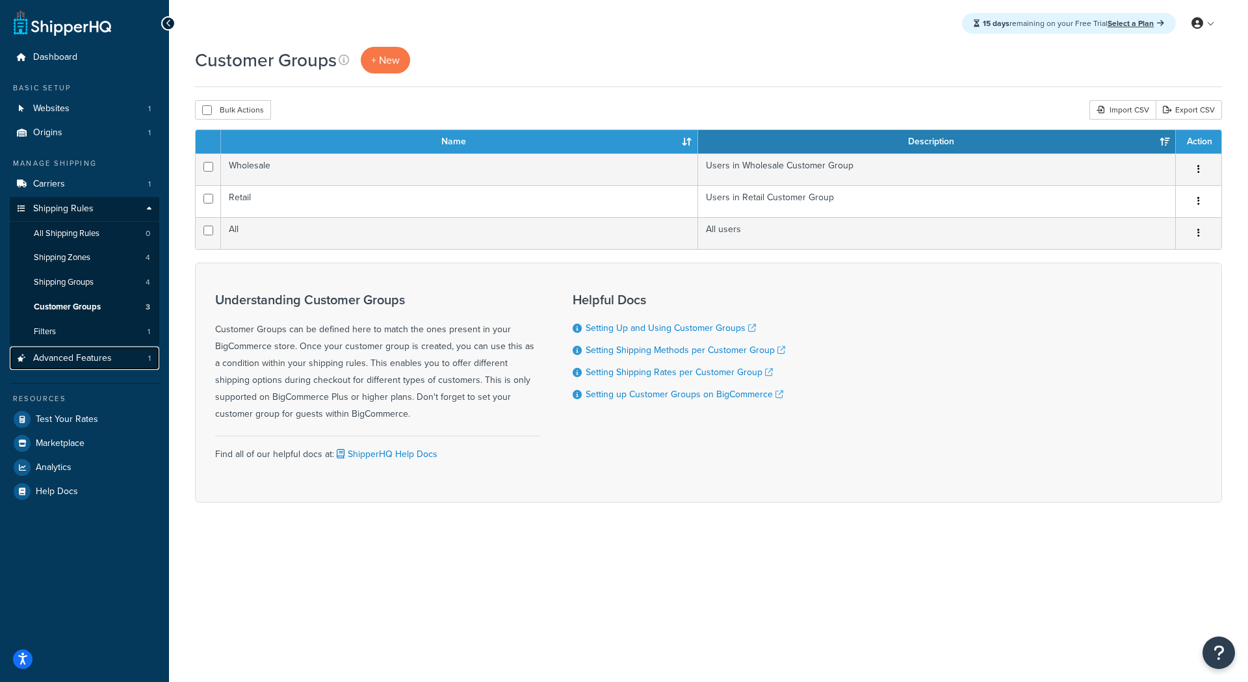
click at [58, 359] on span "Advanced Features" at bounding box center [72, 358] width 79 height 11
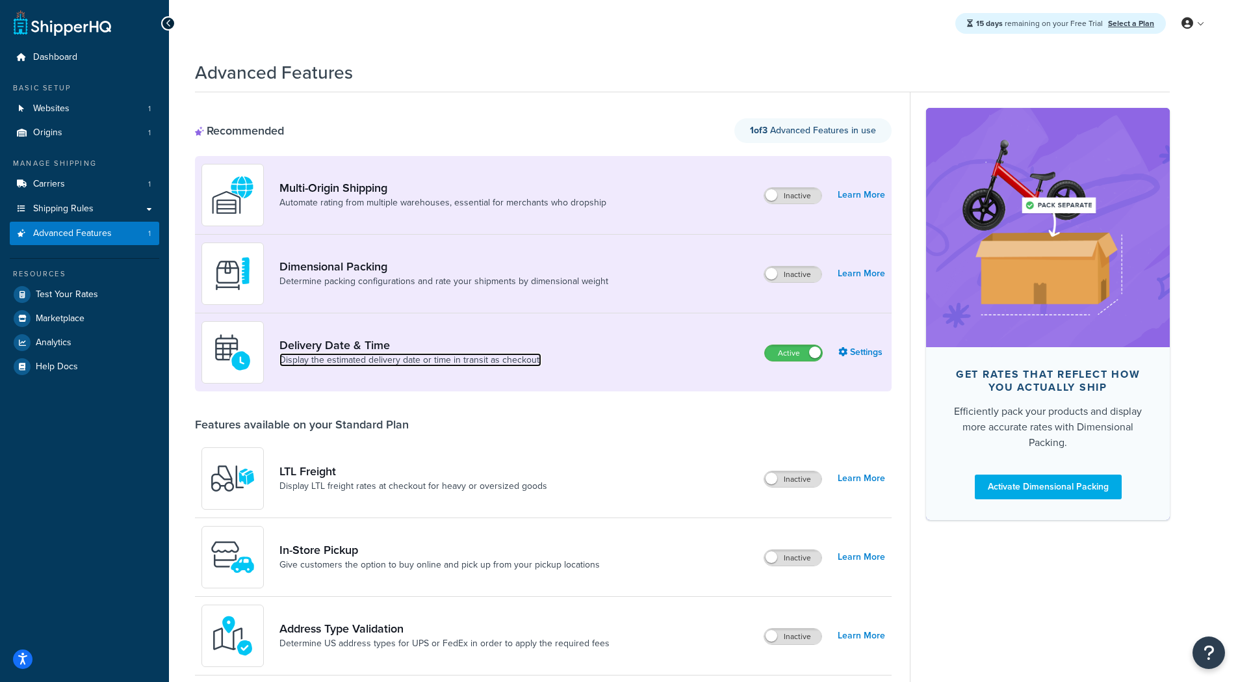
click at [513, 355] on link "Display the estimated delivery date or time in transit as checkout." at bounding box center [410, 360] width 262 height 13
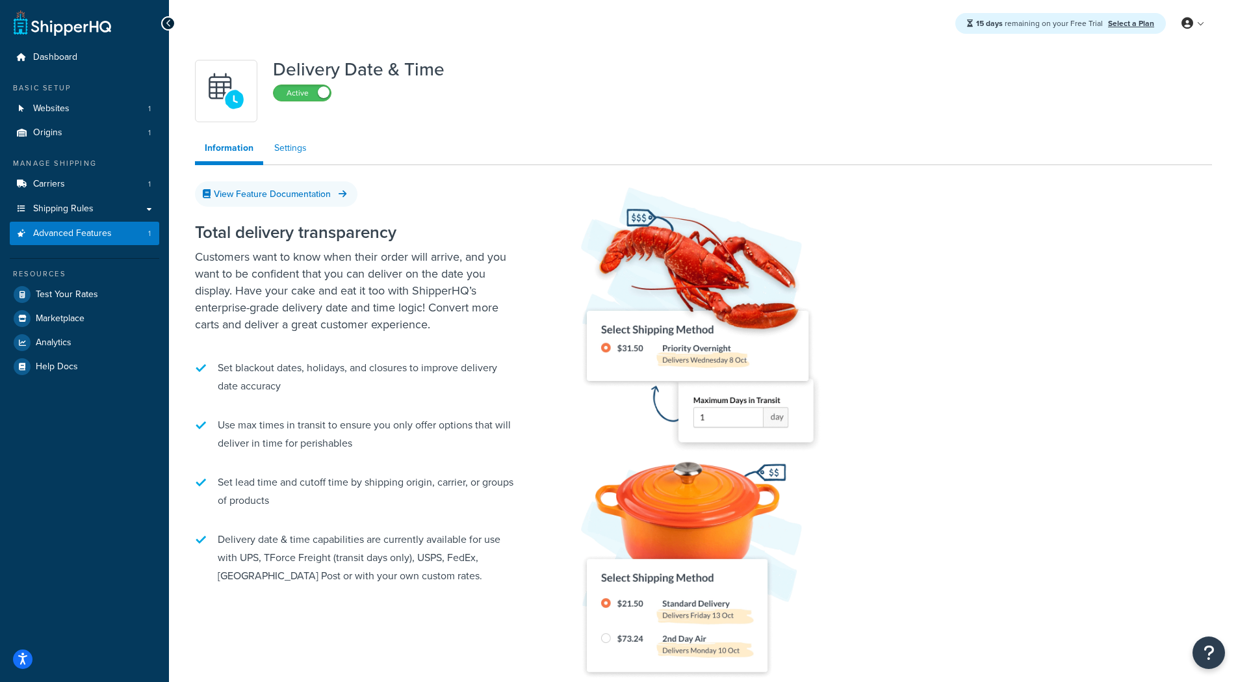
click at [301, 148] on link "Settings" at bounding box center [290, 148] width 52 height 26
